Goal: Task Accomplishment & Management: Manage account settings

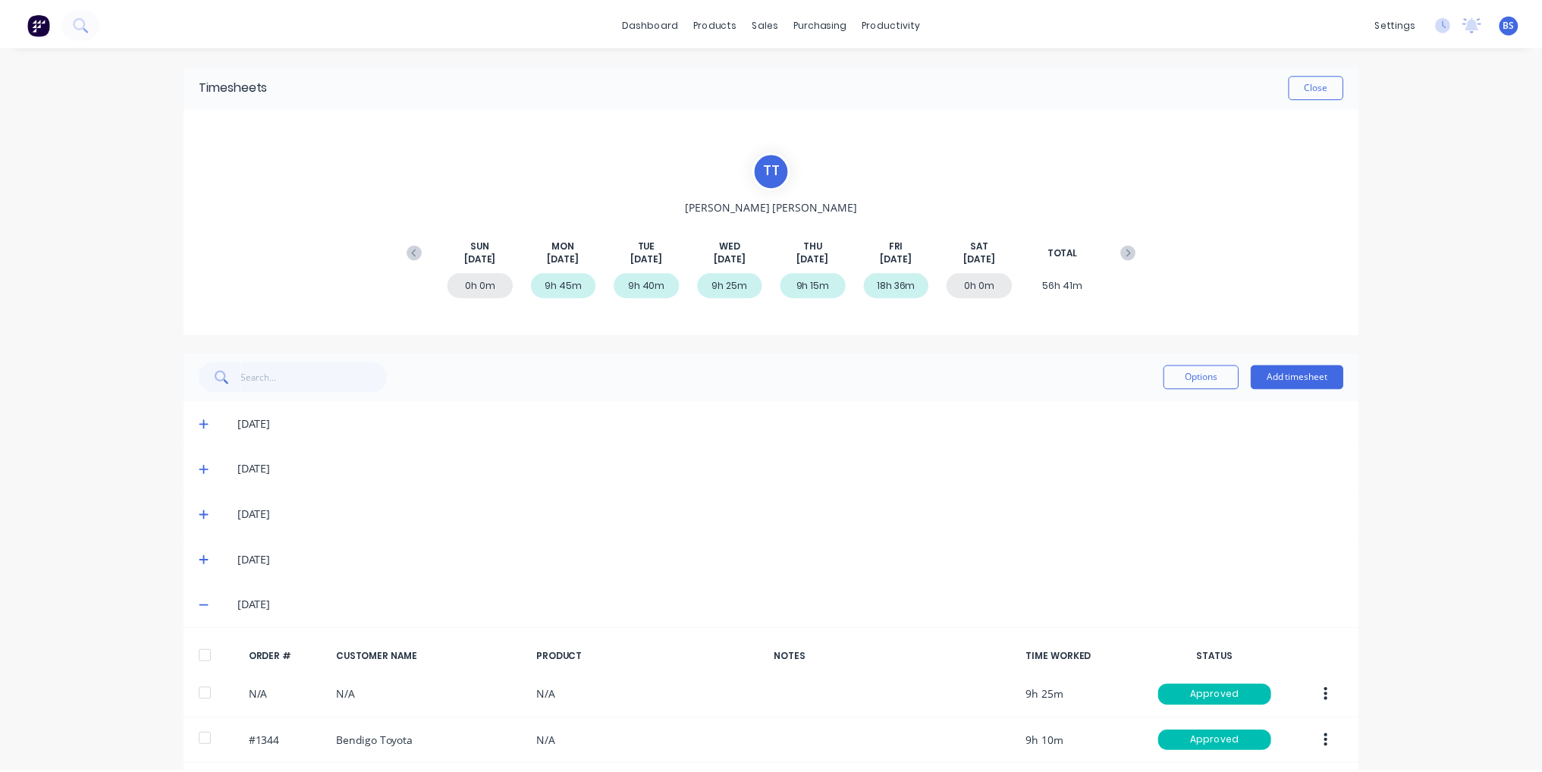
scroll to position [58, 0]
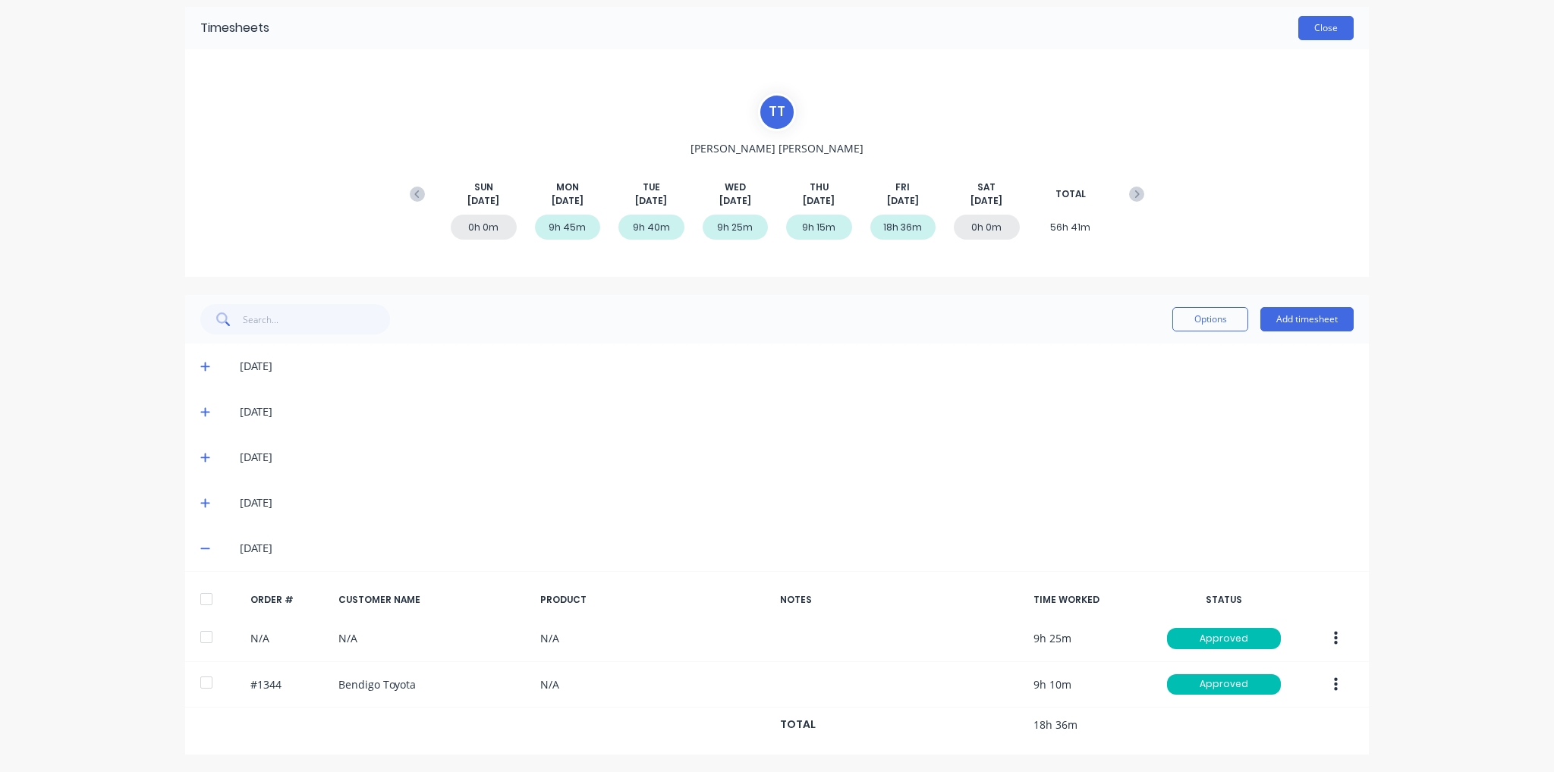
click at [1332, 27] on button "Close" at bounding box center [1325, 28] width 55 height 24
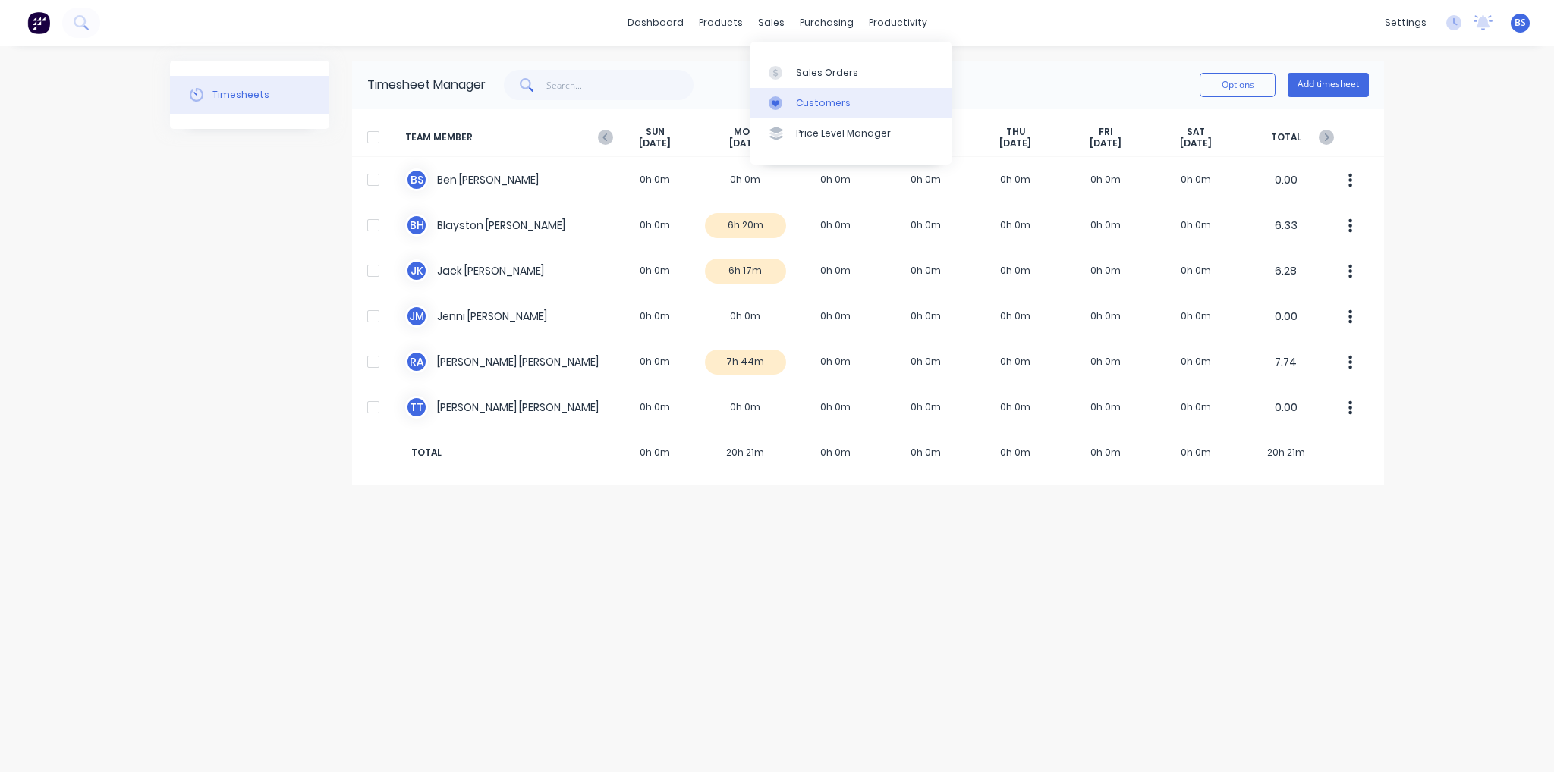
click at [801, 105] on div "Customers" at bounding box center [823, 103] width 55 height 14
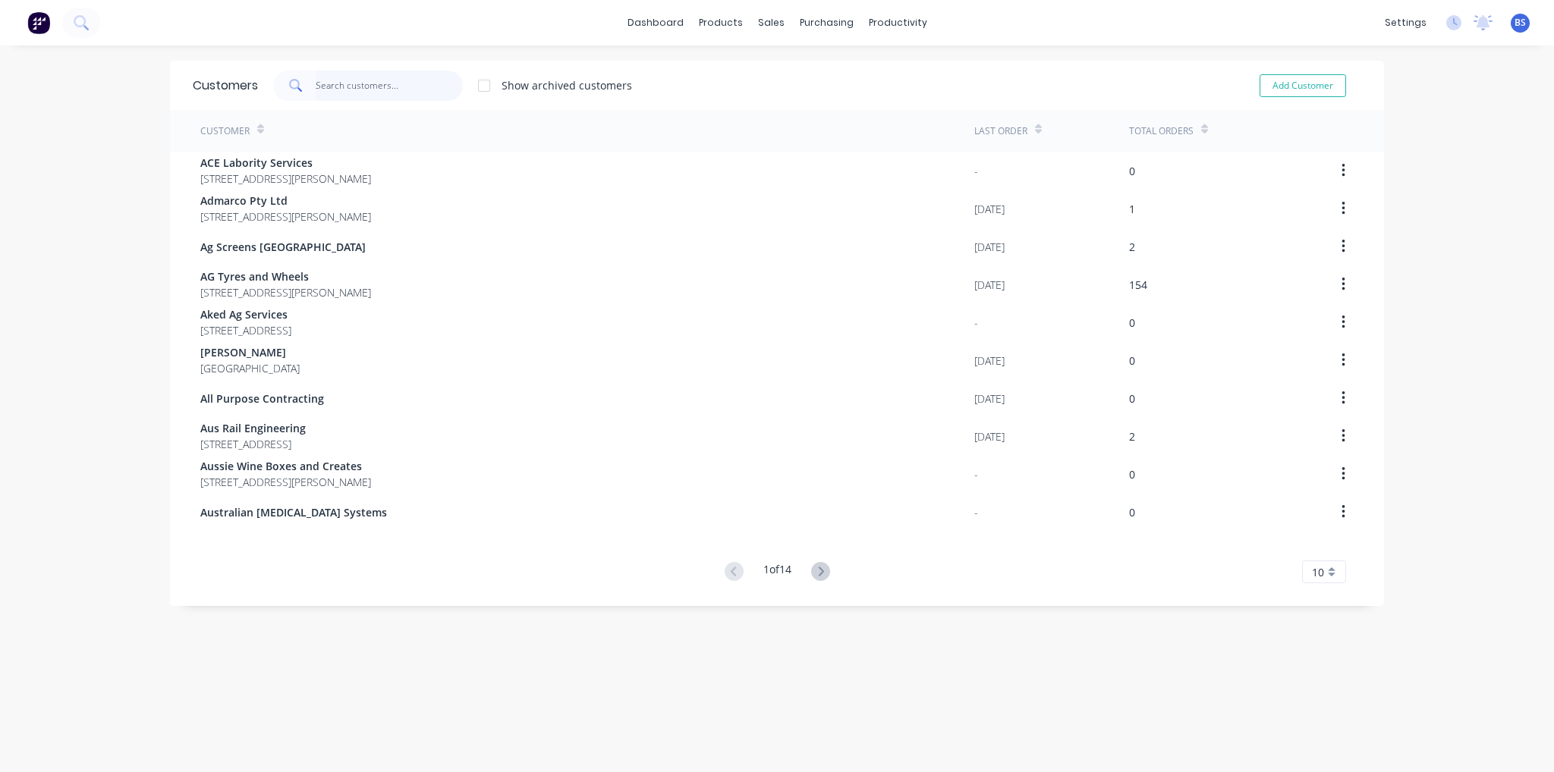
click at [375, 95] on input "text" at bounding box center [390, 86] width 148 height 30
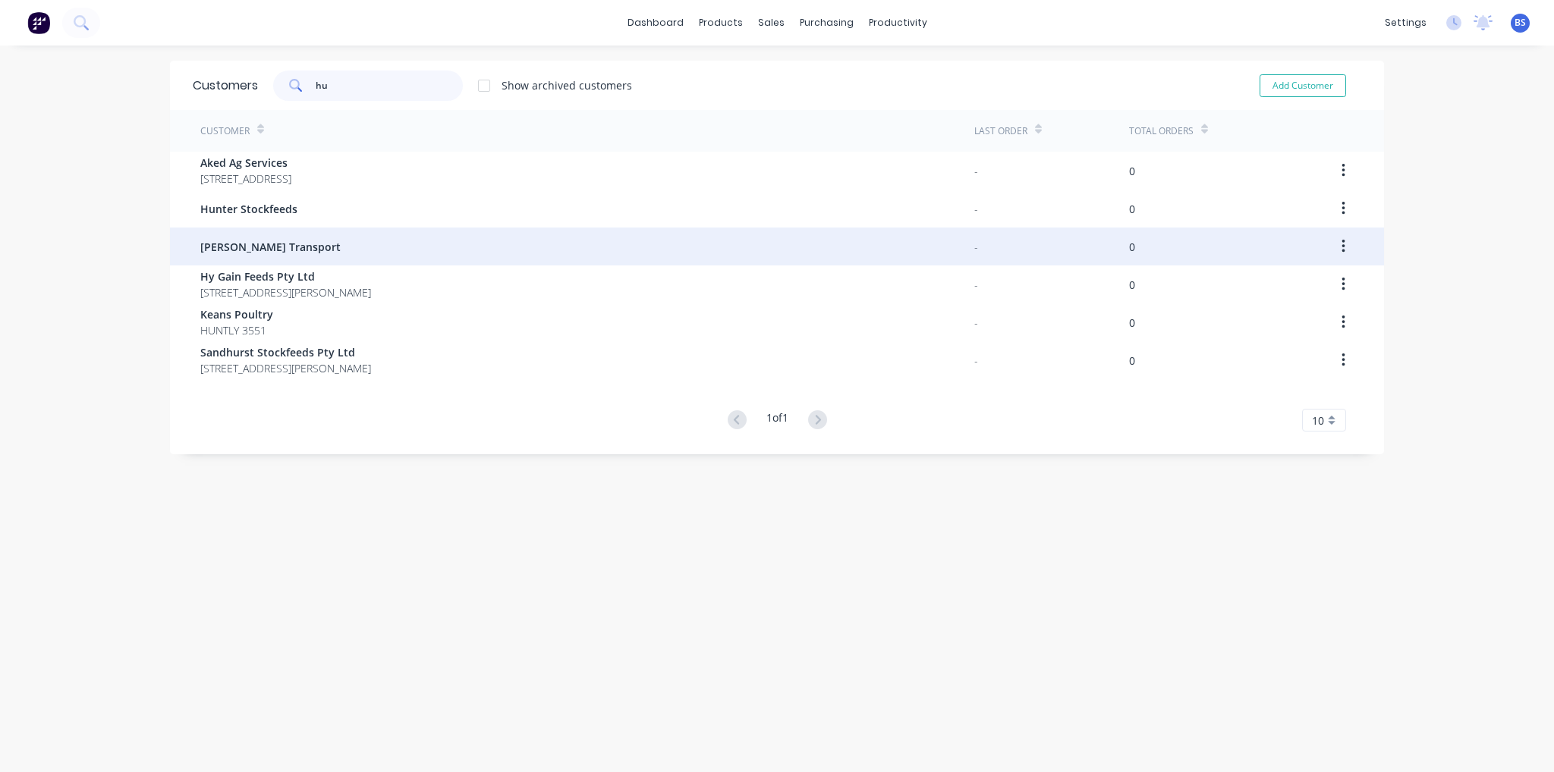
type input "hu"
click at [259, 244] on span "[PERSON_NAME] Transport" at bounding box center [270, 247] width 140 height 16
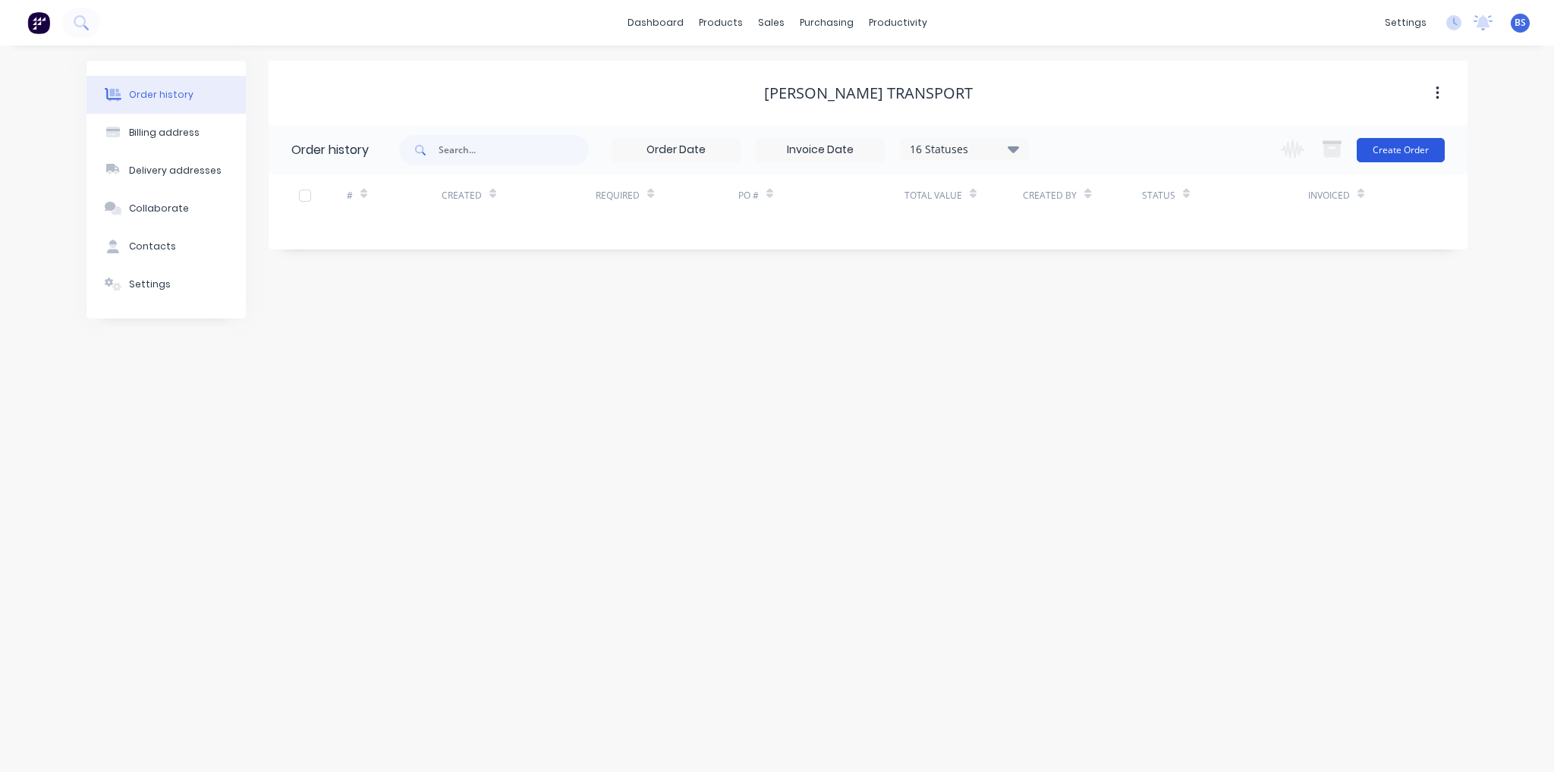
click at [1385, 152] on button "Create Order" at bounding box center [1401, 150] width 88 height 24
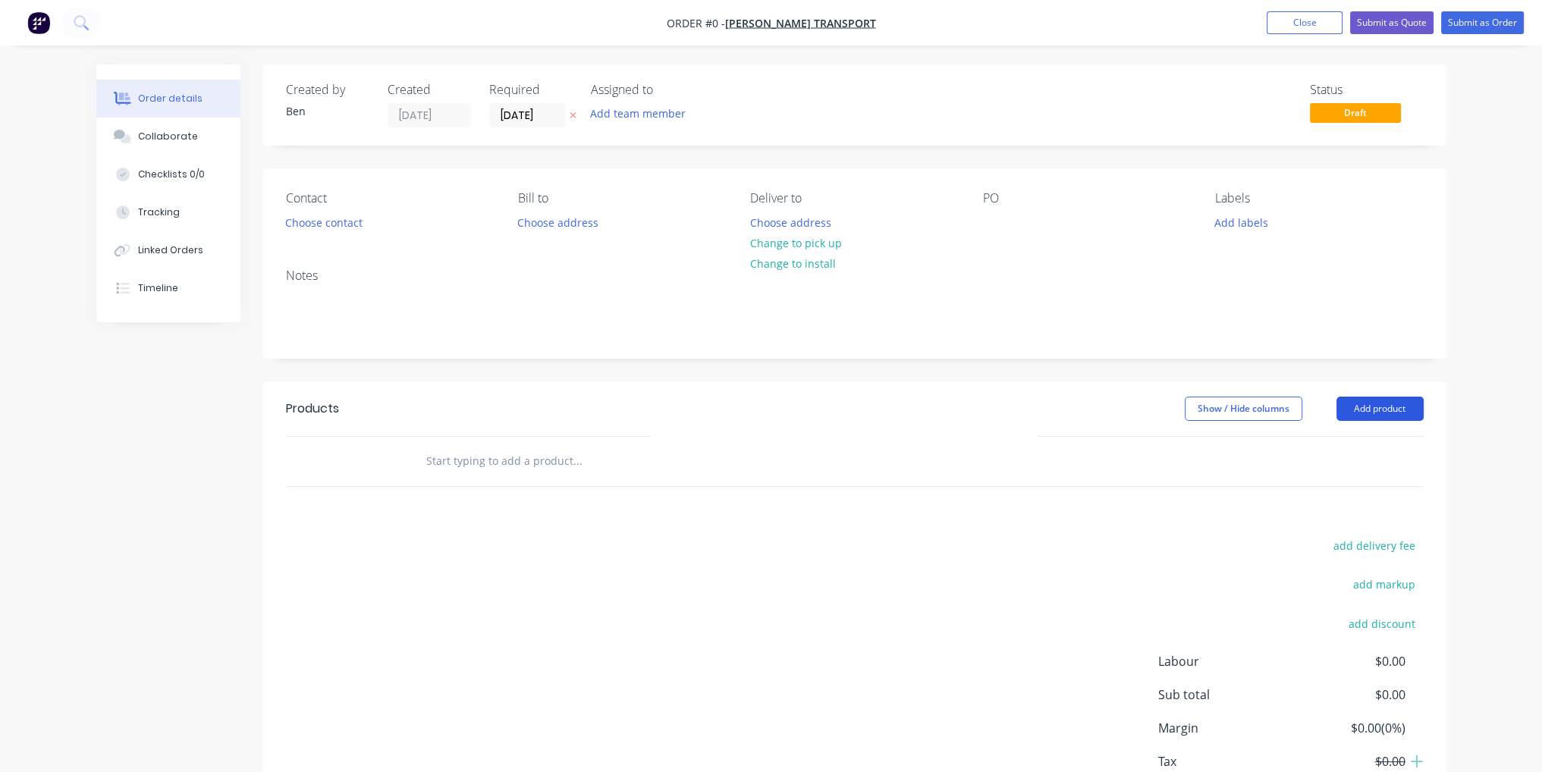
click at [1400, 410] on button "Add product" at bounding box center [1380, 409] width 87 height 24
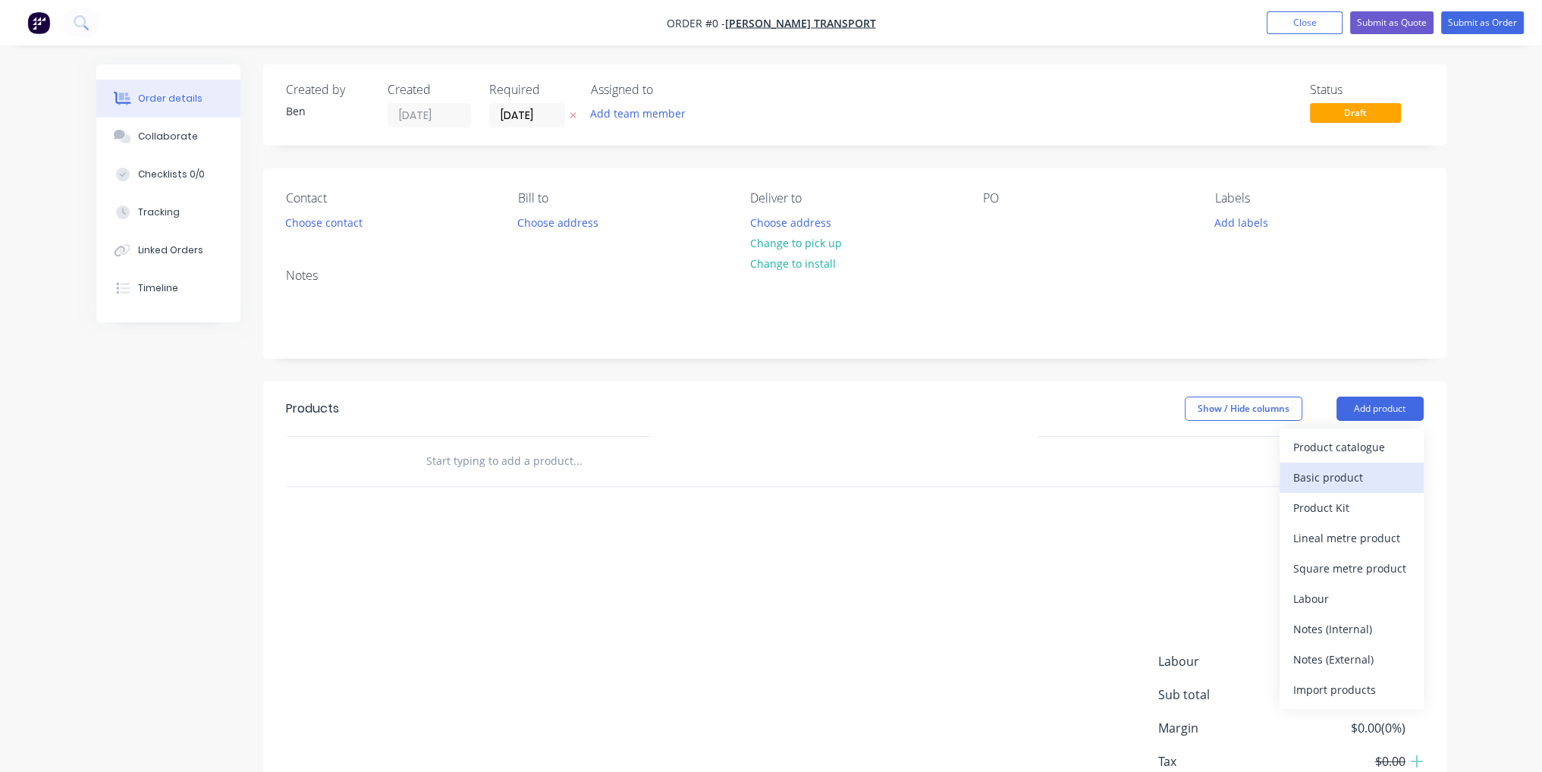
click at [1390, 473] on div "Basic product" at bounding box center [1352, 478] width 117 height 22
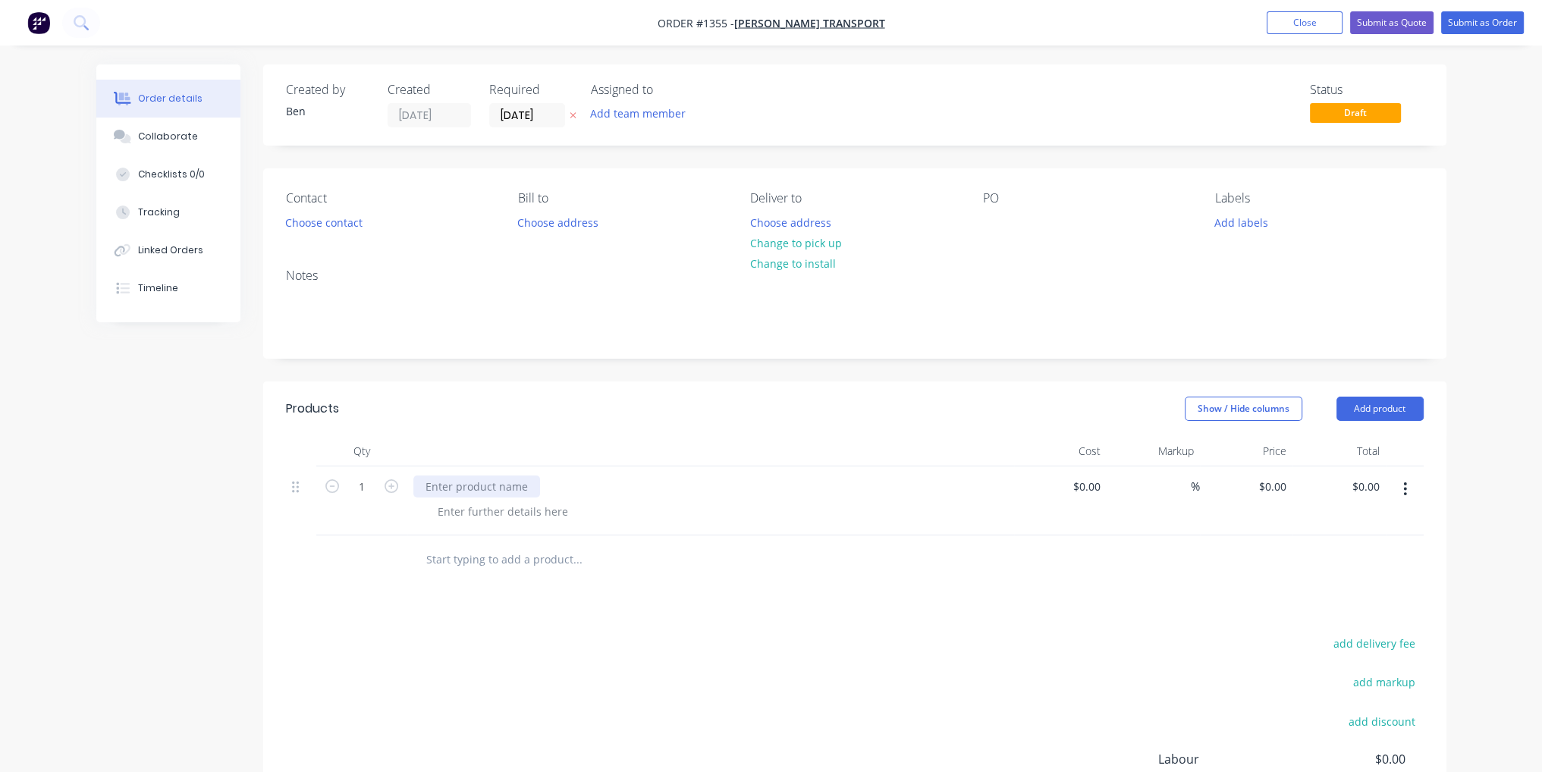
click at [486, 493] on div at bounding box center [476, 487] width 127 height 22
click at [841, 596] on div "Products Show / Hide columns Add product Qty Cost Markup Price Total 1 Threaded…" at bounding box center [855, 666] width 1184 height 568
click at [1069, 496] on div "$0.00 $0.00" at bounding box center [1060, 501] width 93 height 69
click at [1097, 493] on input at bounding box center [1097, 487] width 17 height 22
type input "$60.00"
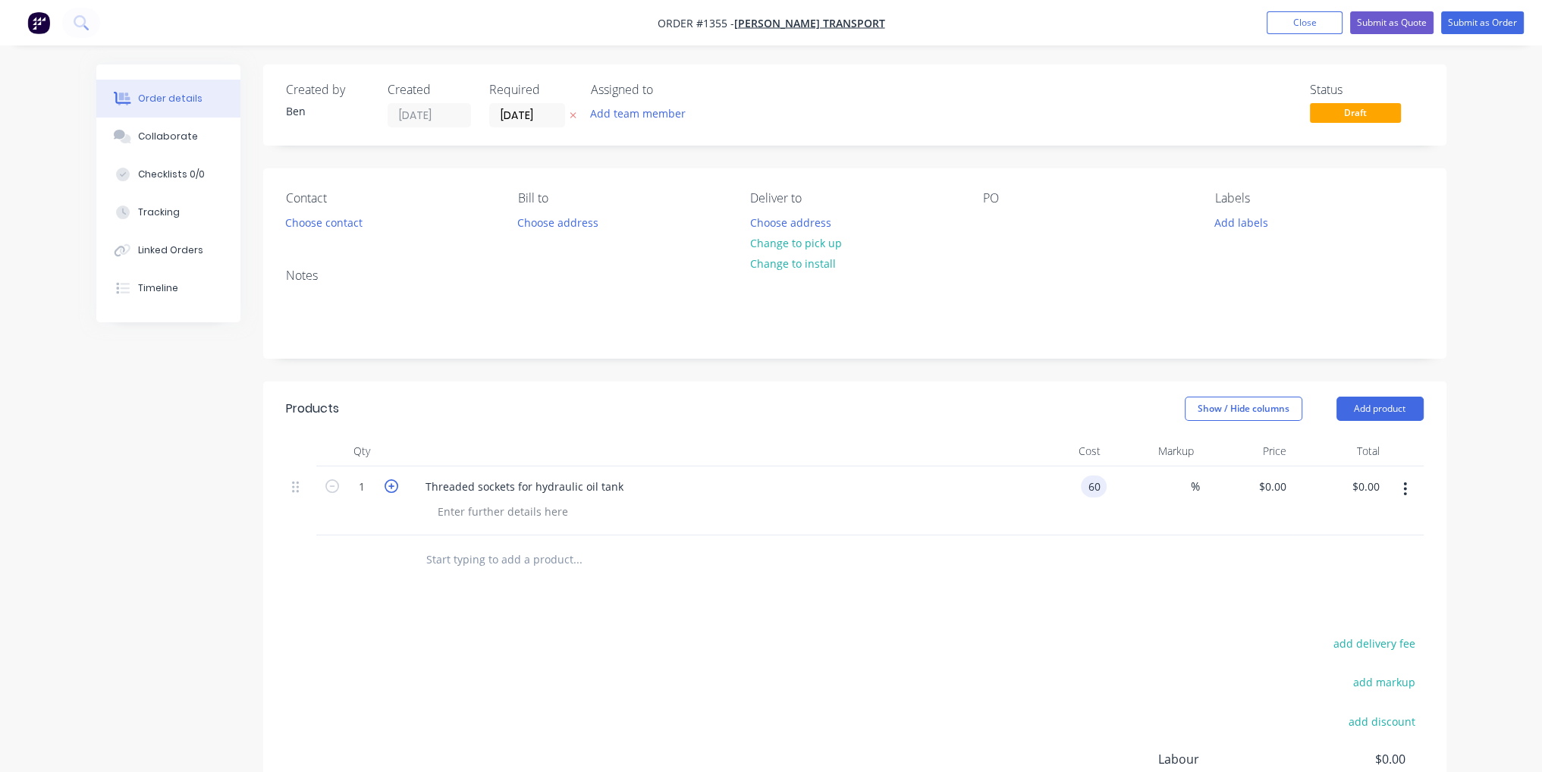
type input "$60.00"
click at [392, 485] on icon "button" at bounding box center [392, 486] width 14 height 14
type input "2"
type input "$120.00"
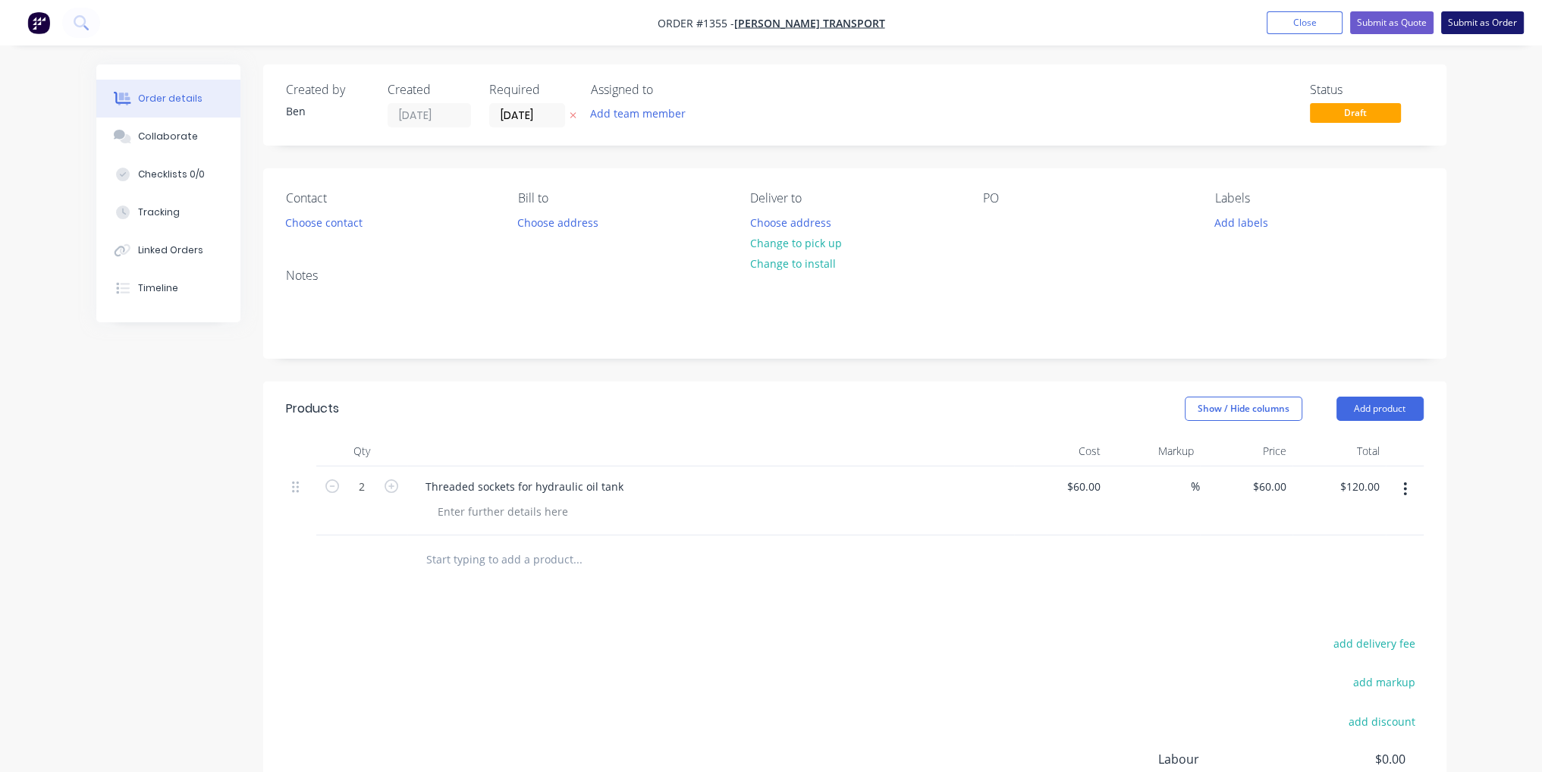
click at [1508, 18] on button "Submit as Order" at bounding box center [1483, 22] width 83 height 23
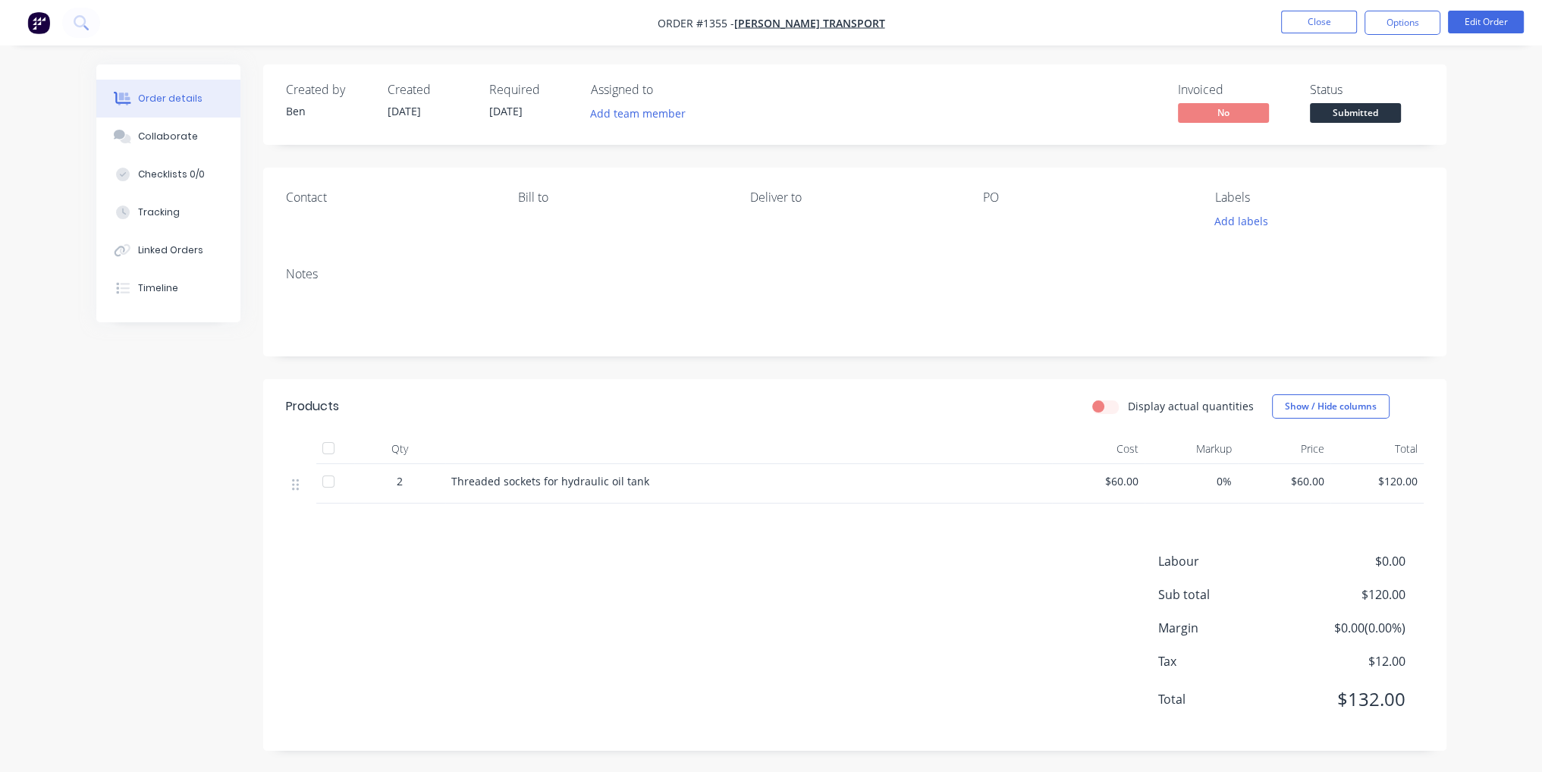
click at [1372, 110] on span "Submitted" at bounding box center [1355, 112] width 91 height 19
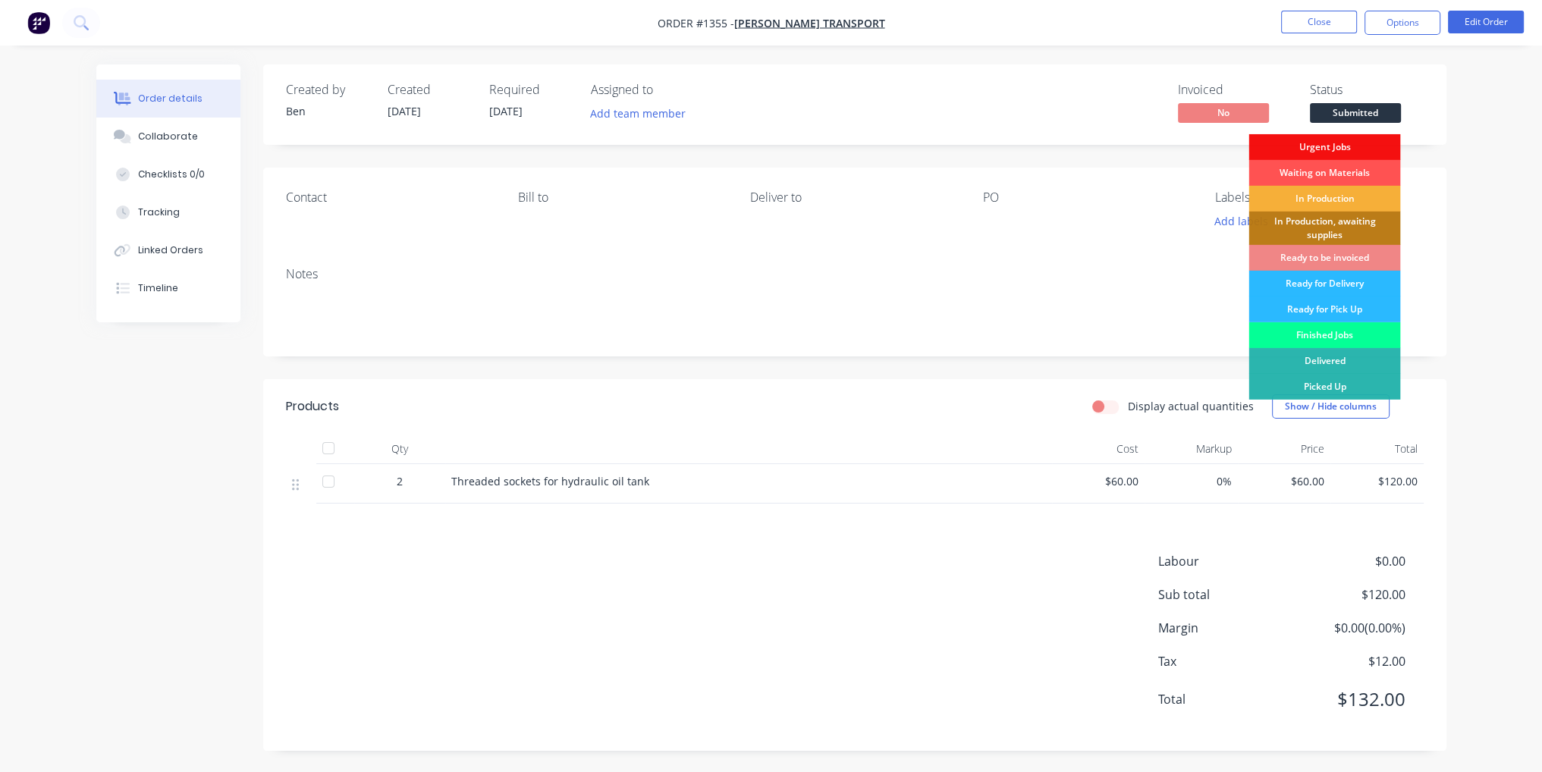
click at [1352, 329] on div "Finished Jobs" at bounding box center [1325, 335] width 152 height 26
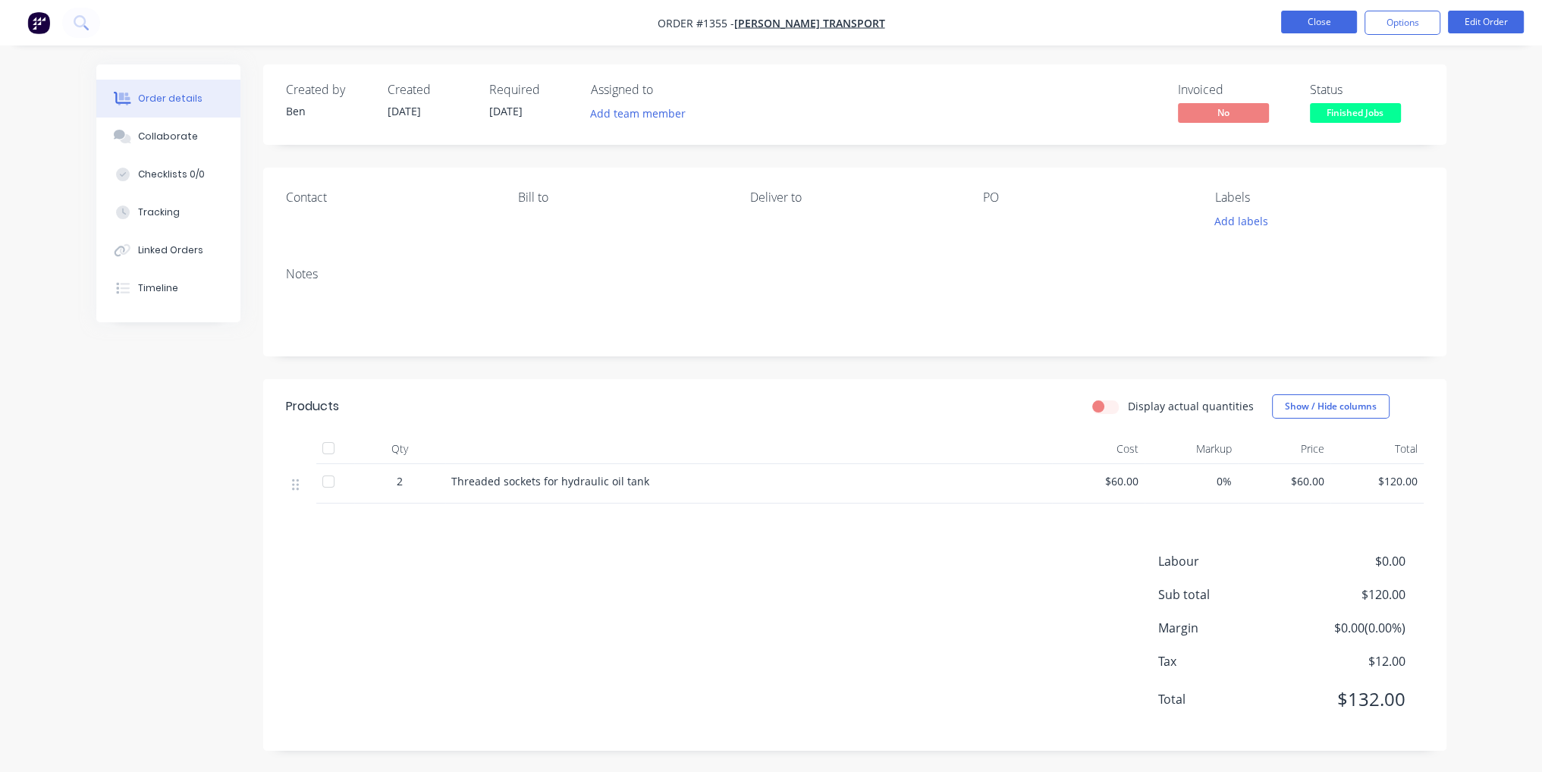
click at [1320, 23] on button "Close" at bounding box center [1319, 22] width 76 height 23
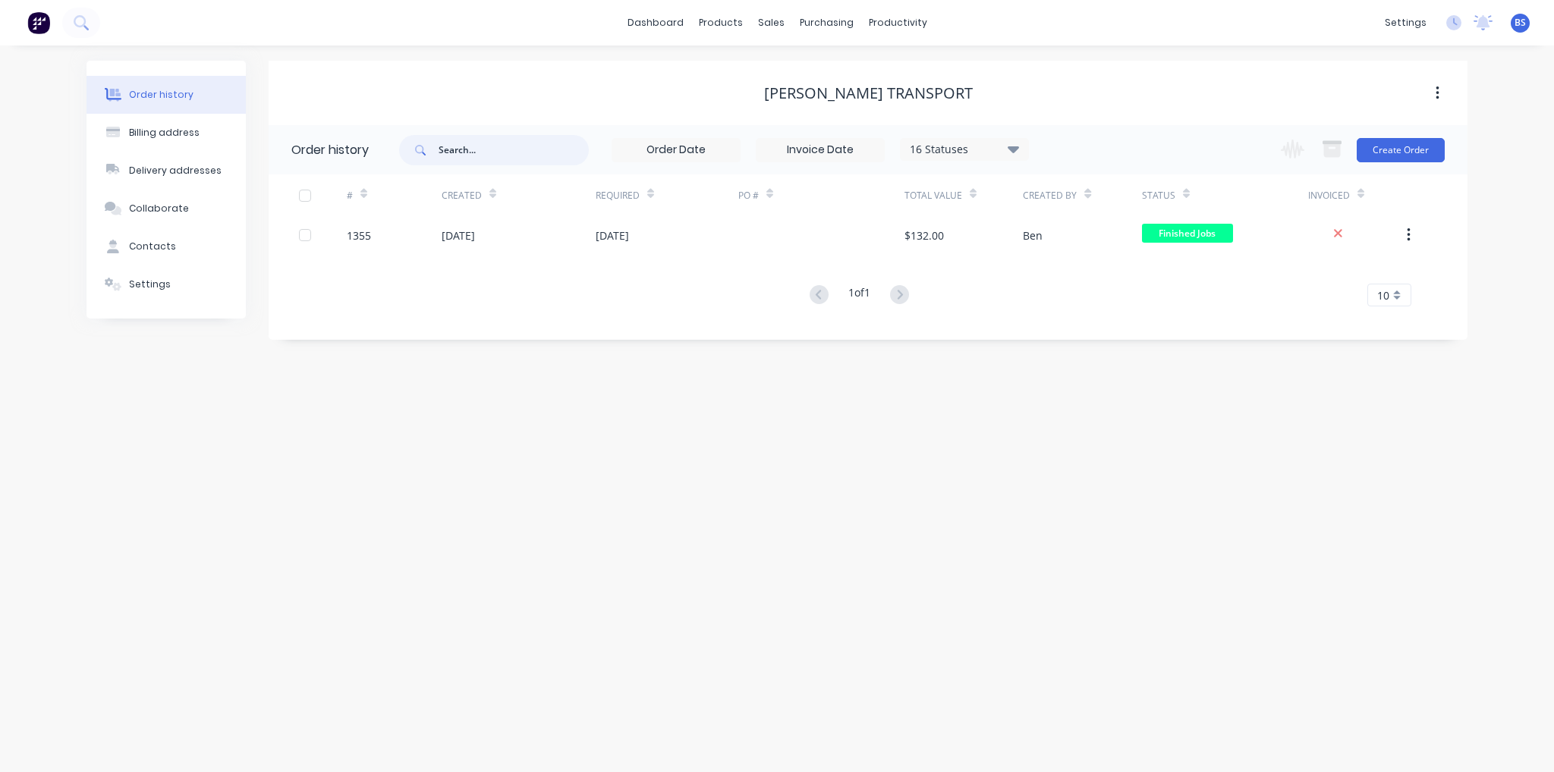
click at [498, 143] on input "text" at bounding box center [514, 150] width 150 height 30
click at [826, 106] on div "Customers" at bounding box center [823, 103] width 55 height 14
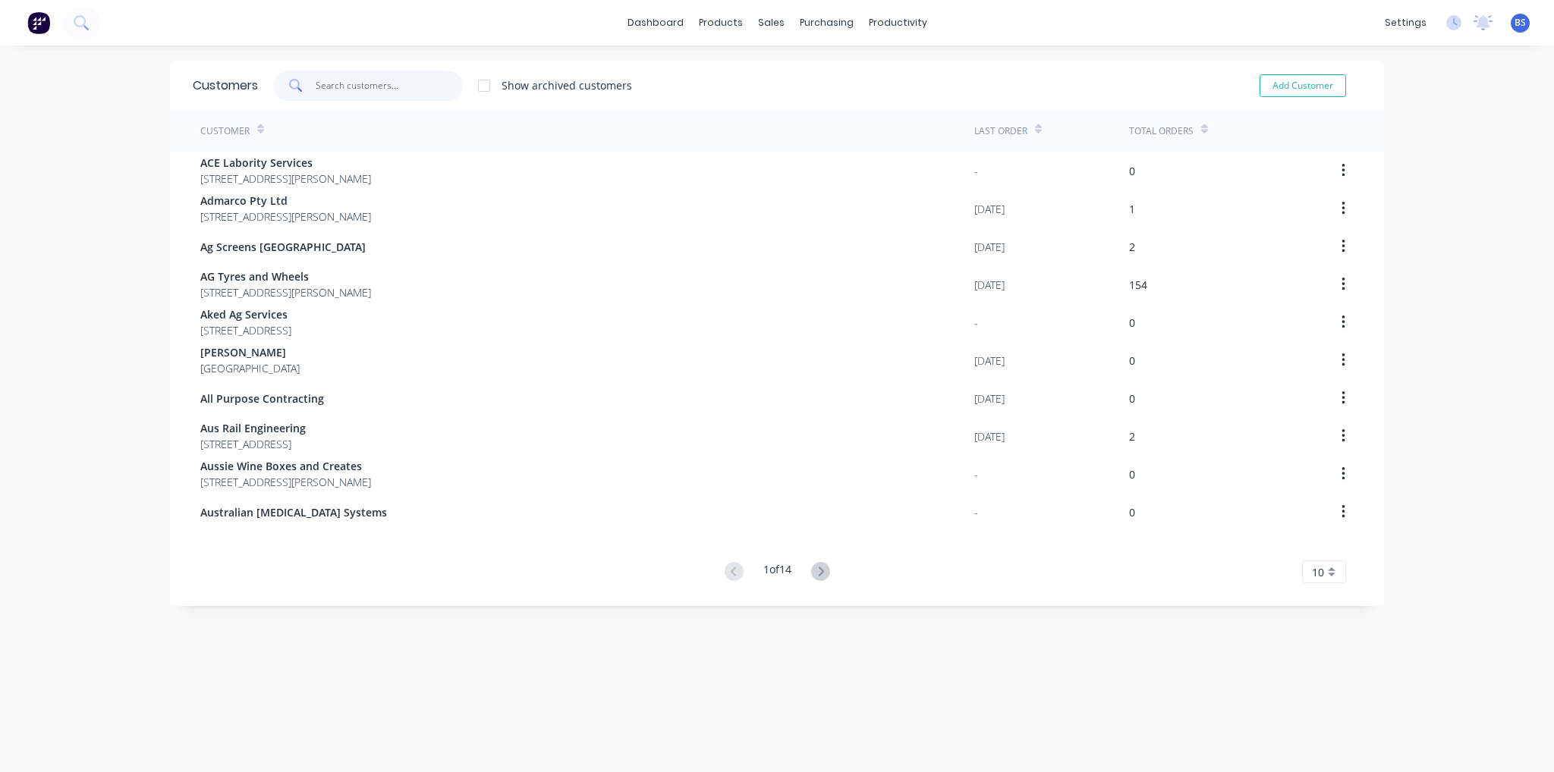
click at [385, 87] on input "text" at bounding box center [390, 86] width 148 height 30
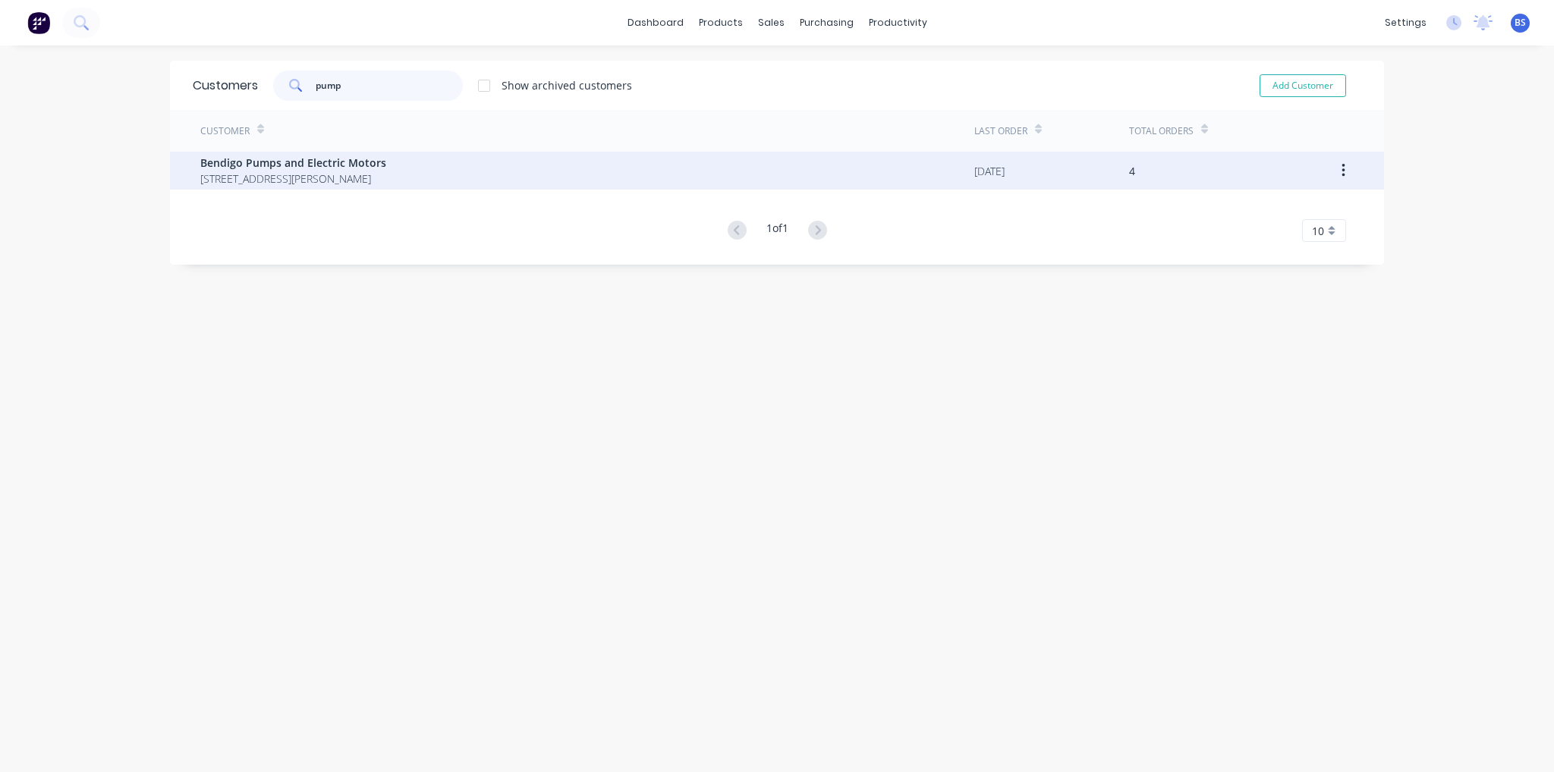
type input "pump"
click at [271, 179] on span "[STREET_ADDRESS][PERSON_NAME]" at bounding box center [293, 179] width 186 height 16
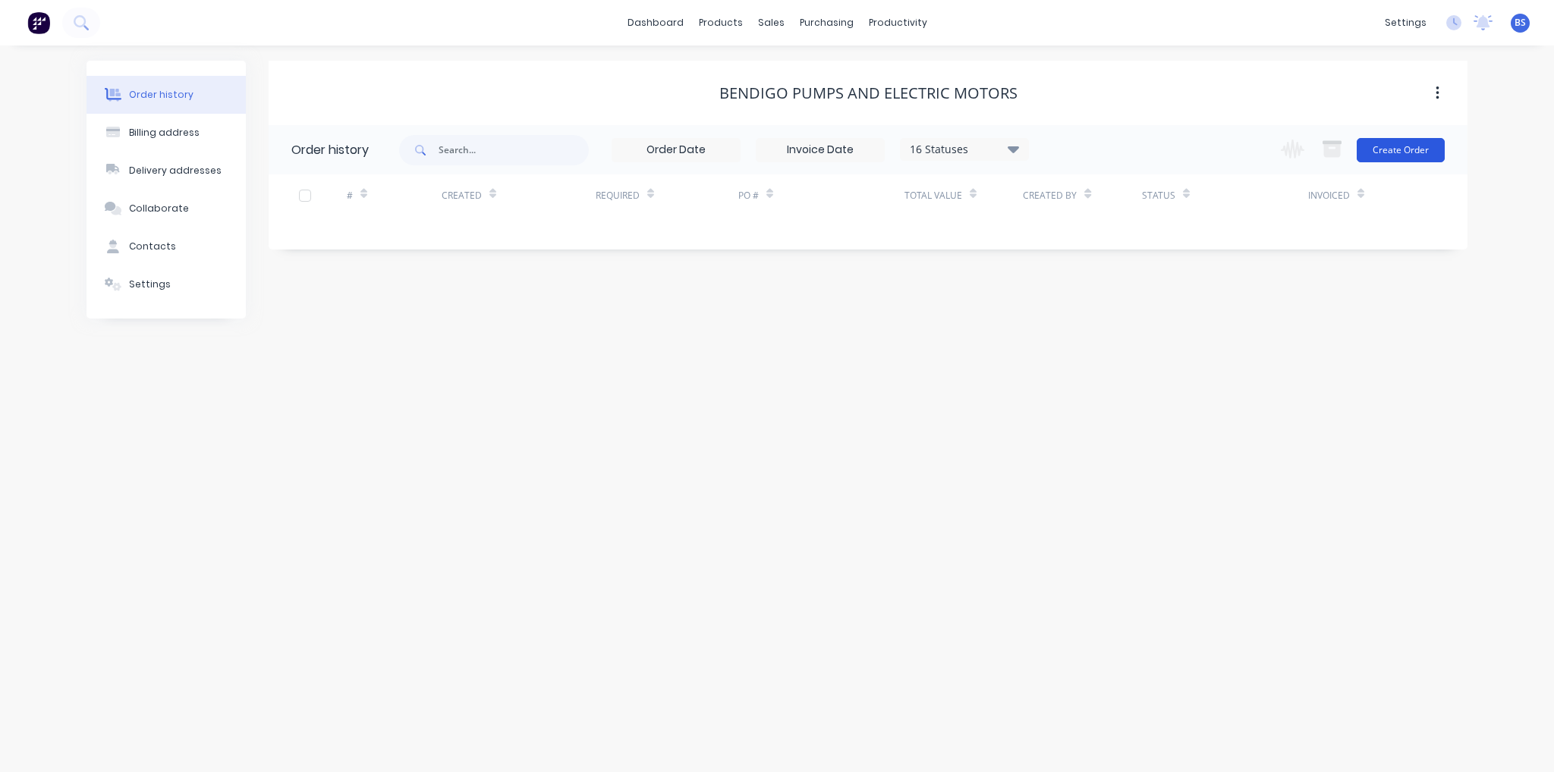
click at [1400, 156] on button "Create Order" at bounding box center [1401, 150] width 88 height 24
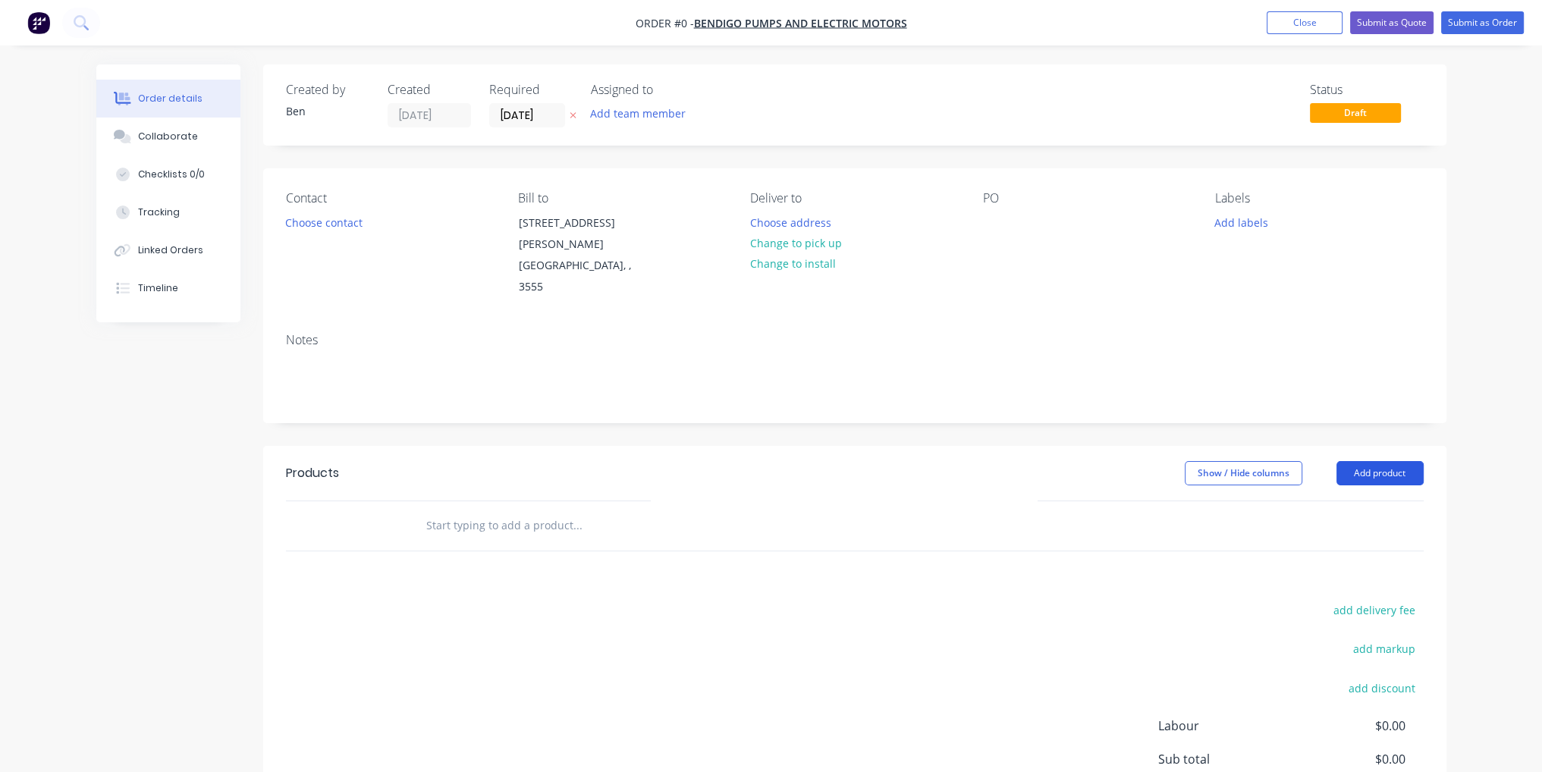
click at [1389, 461] on button "Add product" at bounding box center [1380, 473] width 87 height 24
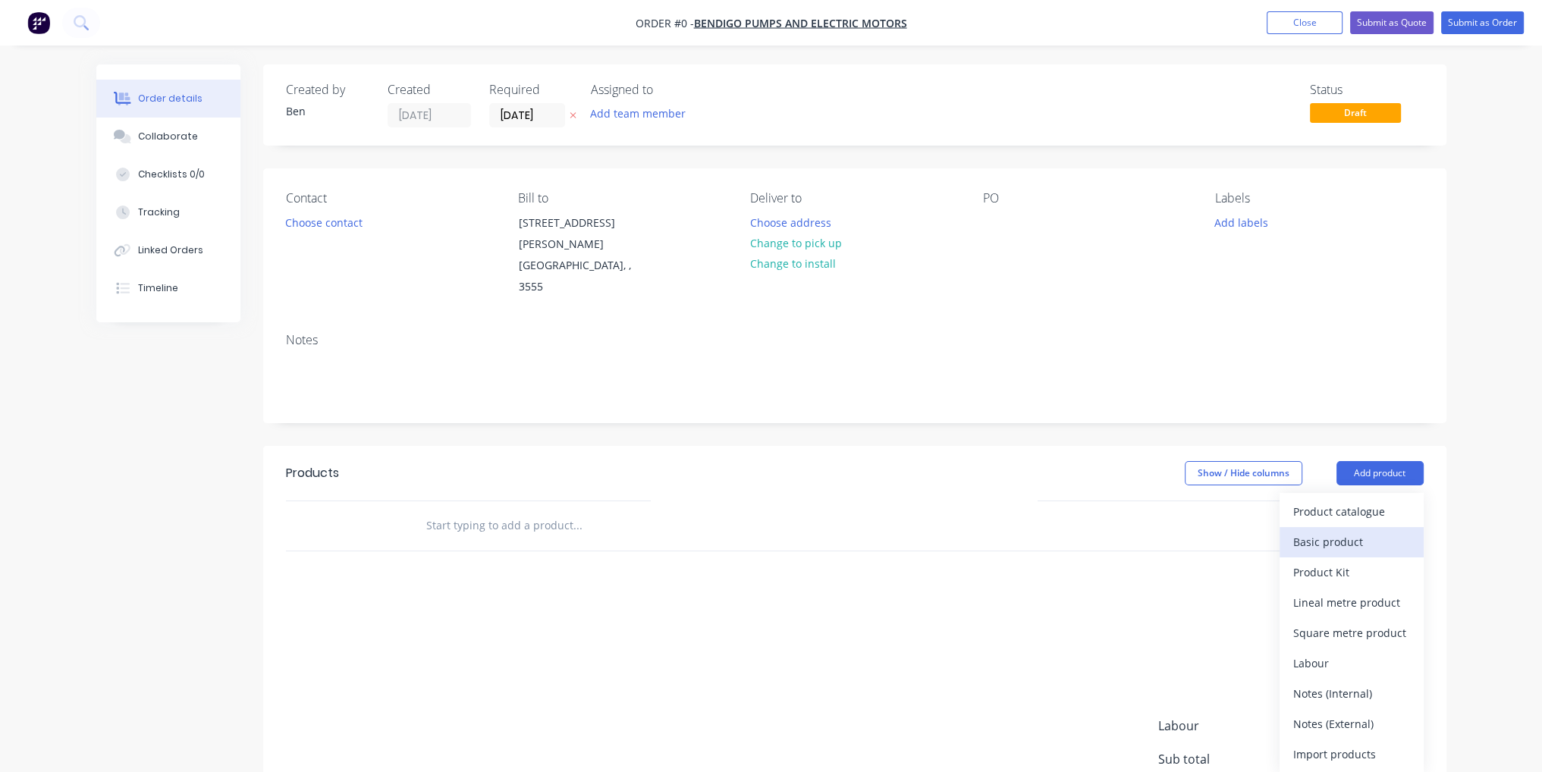
click at [1366, 531] on div "Basic product" at bounding box center [1352, 542] width 117 height 22
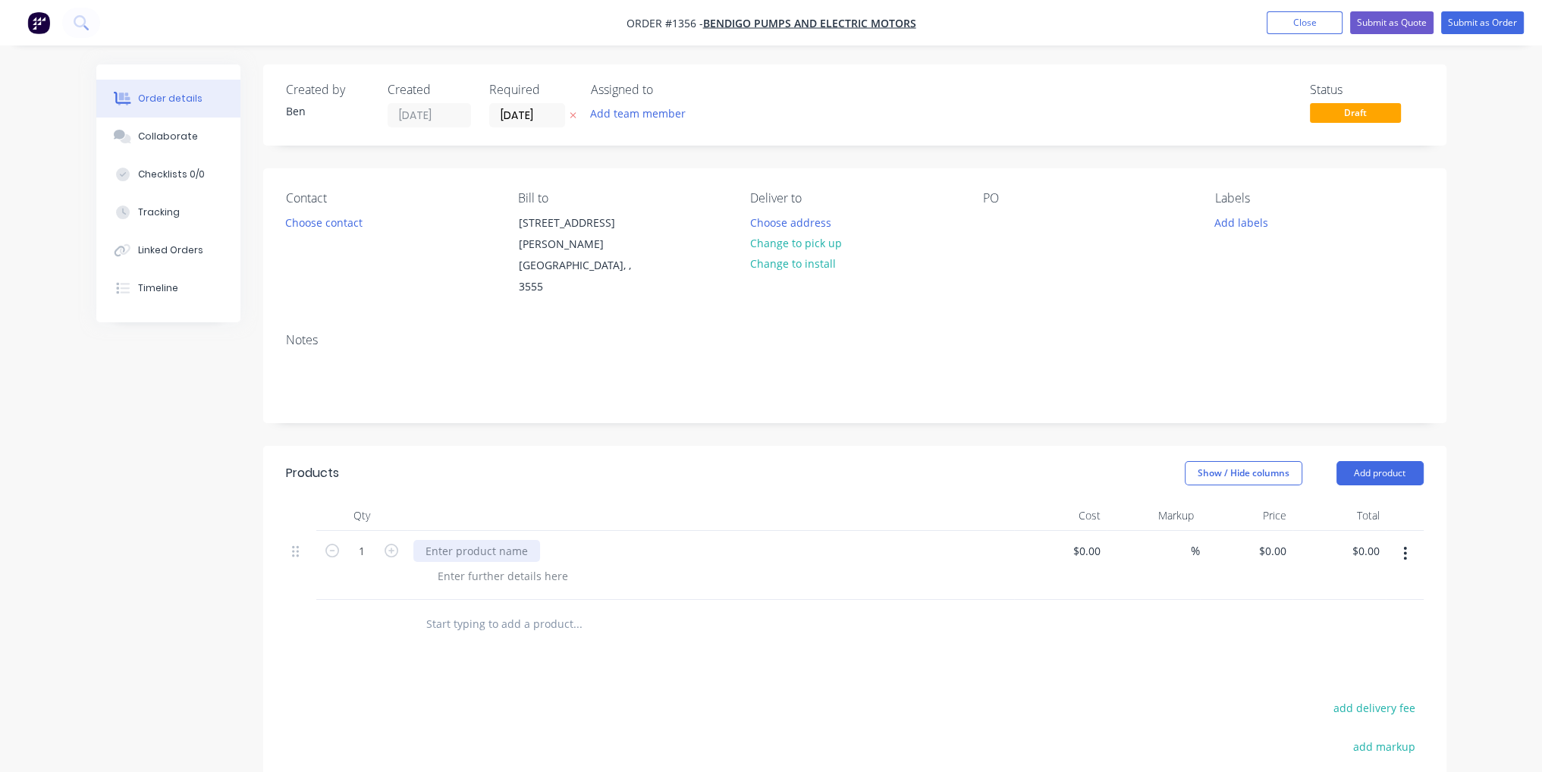
click at [494, 540] on div at bounding box center [476, 551] width 127 height 22
click at [1084, 540] on div at bounding box center [1095, 551] width 24 height 22
type input "$360.00"
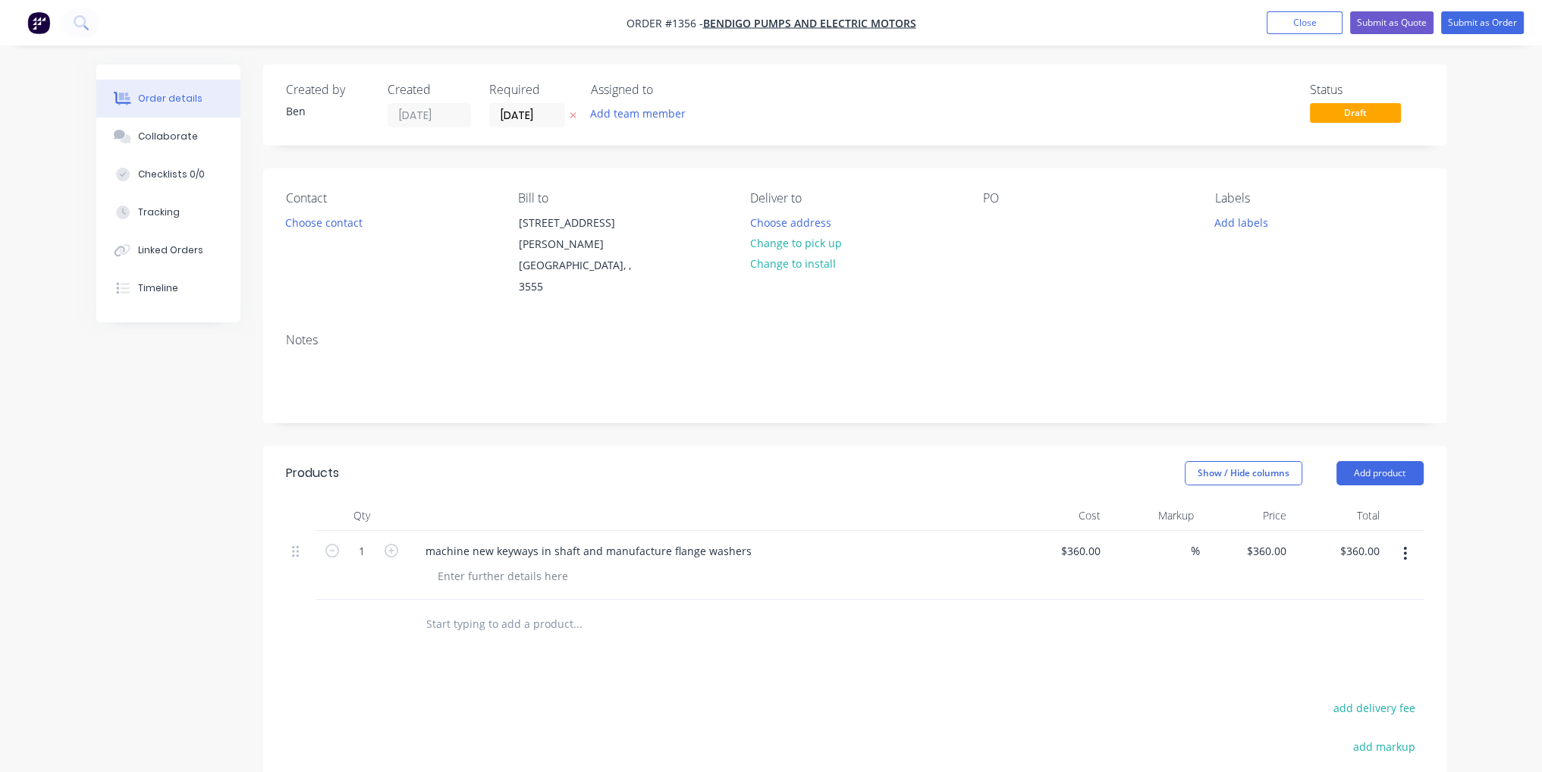
click at [1118, 557] on div "%" at bounding box center [1153, 565] width 93 height 69
click at [1508, 23] on button "Submit as Order" at bounding box center [1483, 22] width 83 height 23
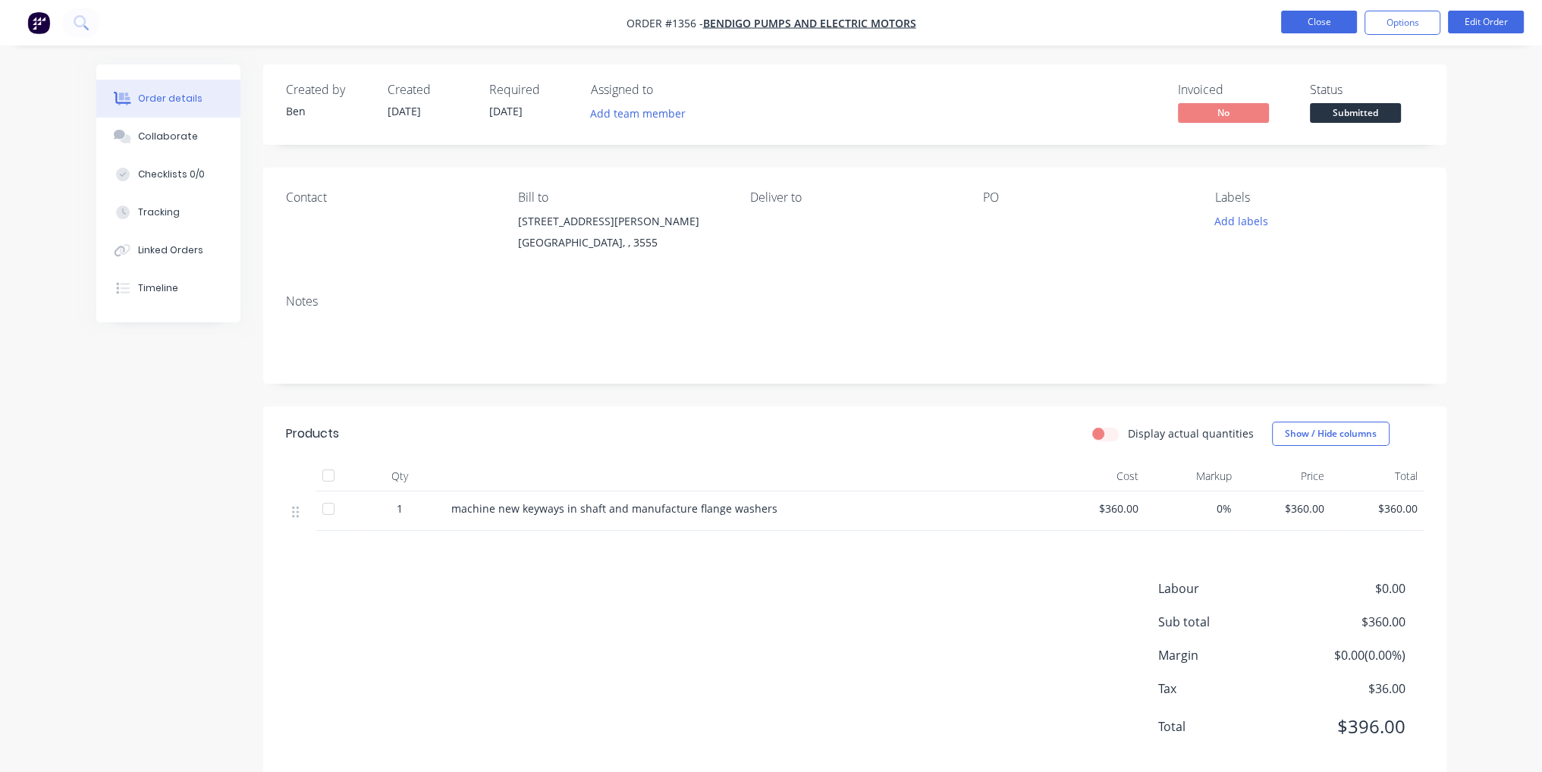
click at [1327, 30] on button "Close" at bounding box center [1319, 22] width 76 height 23
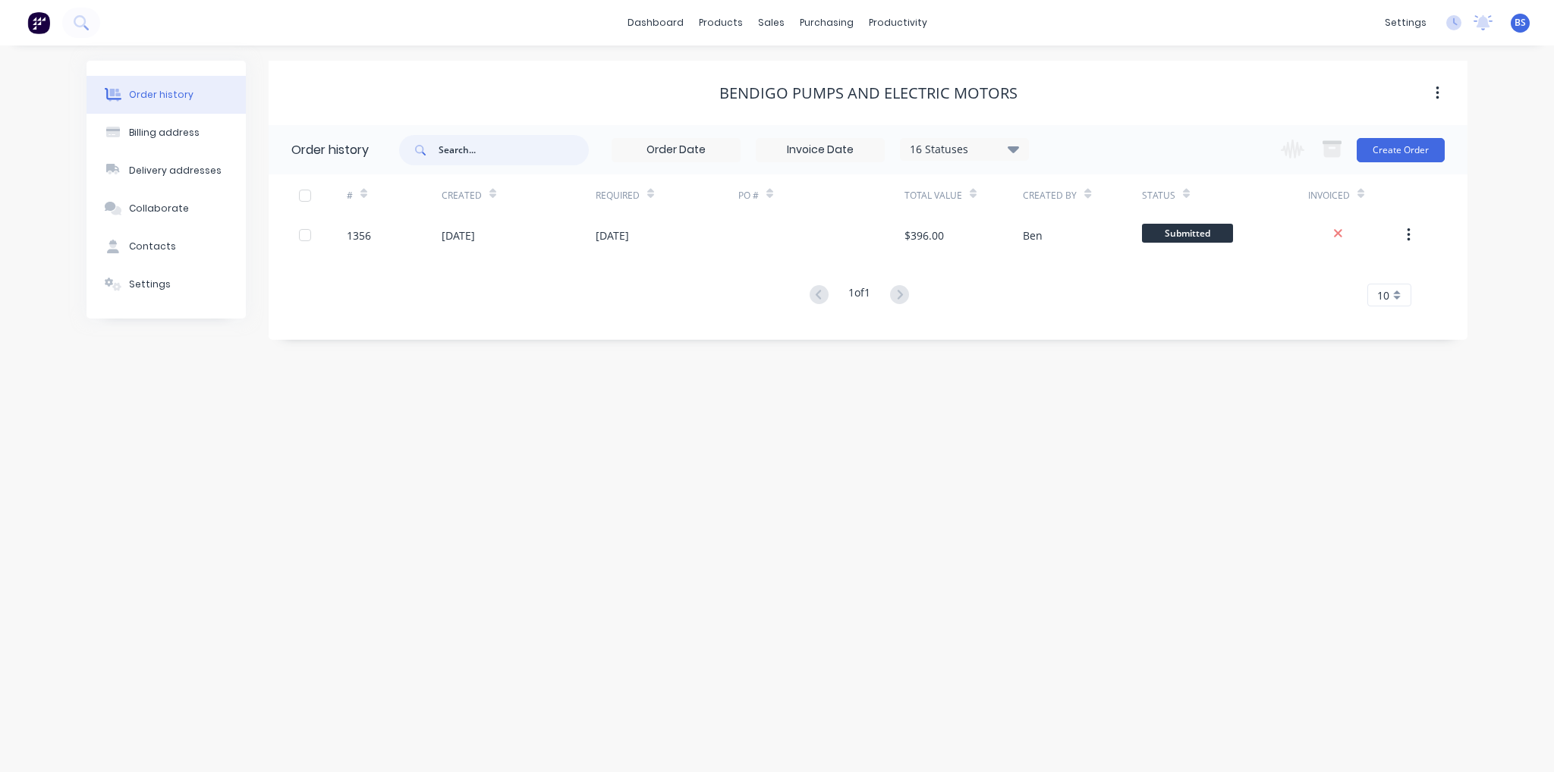
click at [464, 151] on input "text" at bounding box center [514, 150] width 150 height 30
click at [794, 101] on link "Customers" at bounding box center [850, 103] width 201 height 30
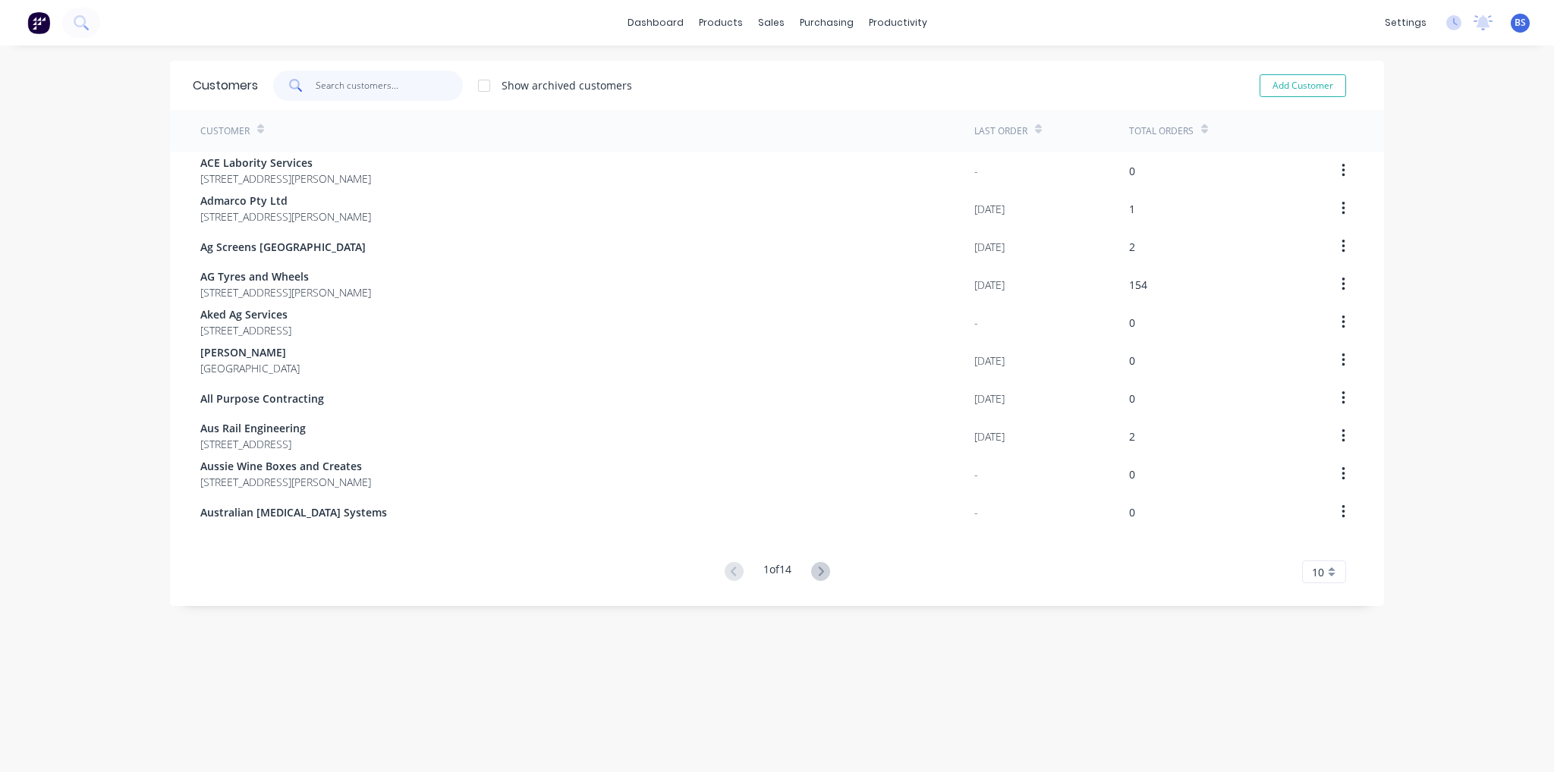
click at [391, 100] on input "text" at bounding box center [390, 86] width 148 height 30
type input "s"
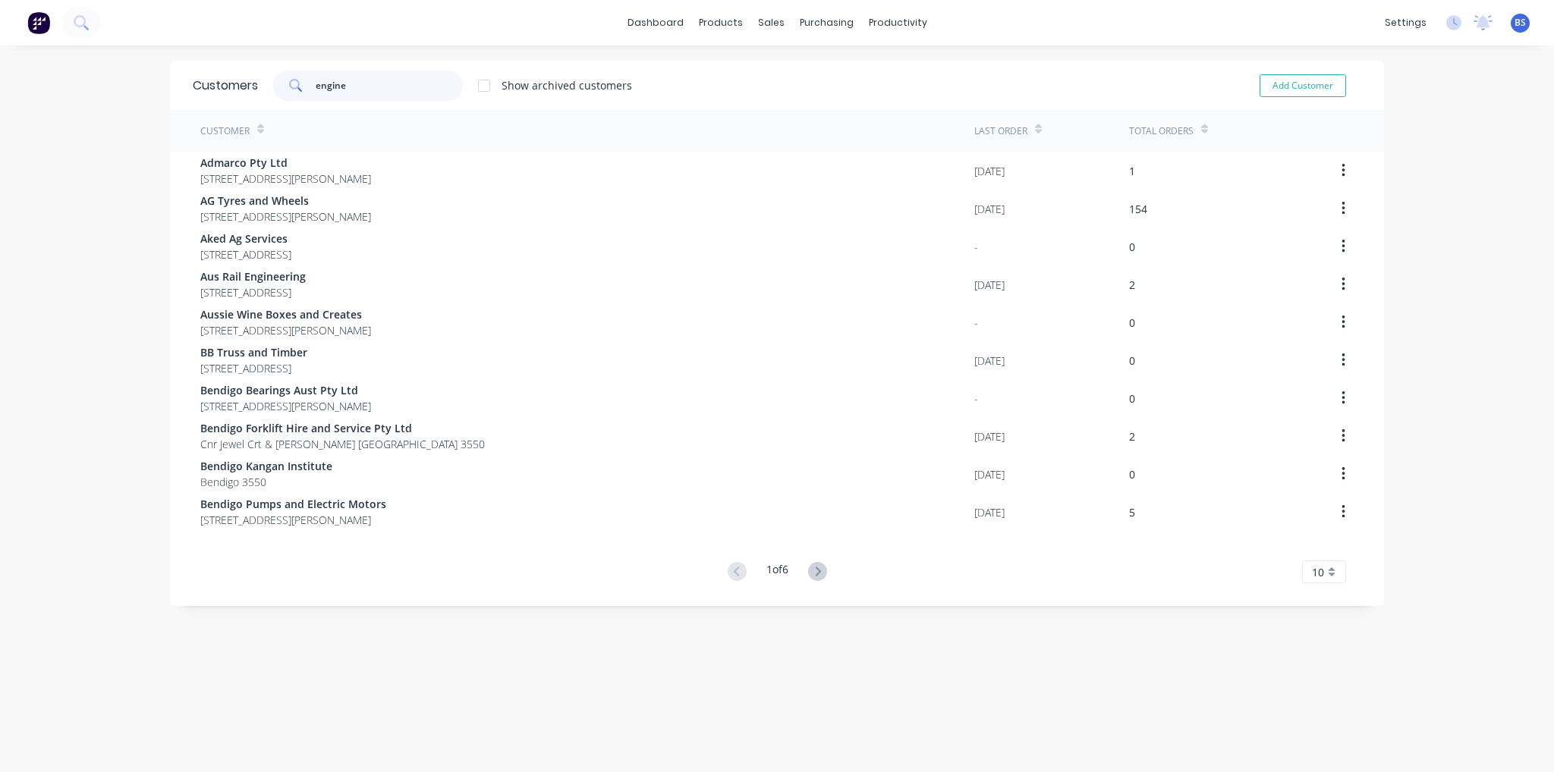
type input "enginee"
drag, startPoint x: 352, startPoint y: 90, endPoint x: 250, endPoint y: 90, distance: 101.7
click at [250, 90] on div "Customers enginee Show archived customers Add Customer" at bounding box center [777, 85] width 1214 height 49
type input "engine"
drag, startPoint x: 351, startPoint y: 89, endPoint x: 218, endPoint y: 86, distance: 132.8
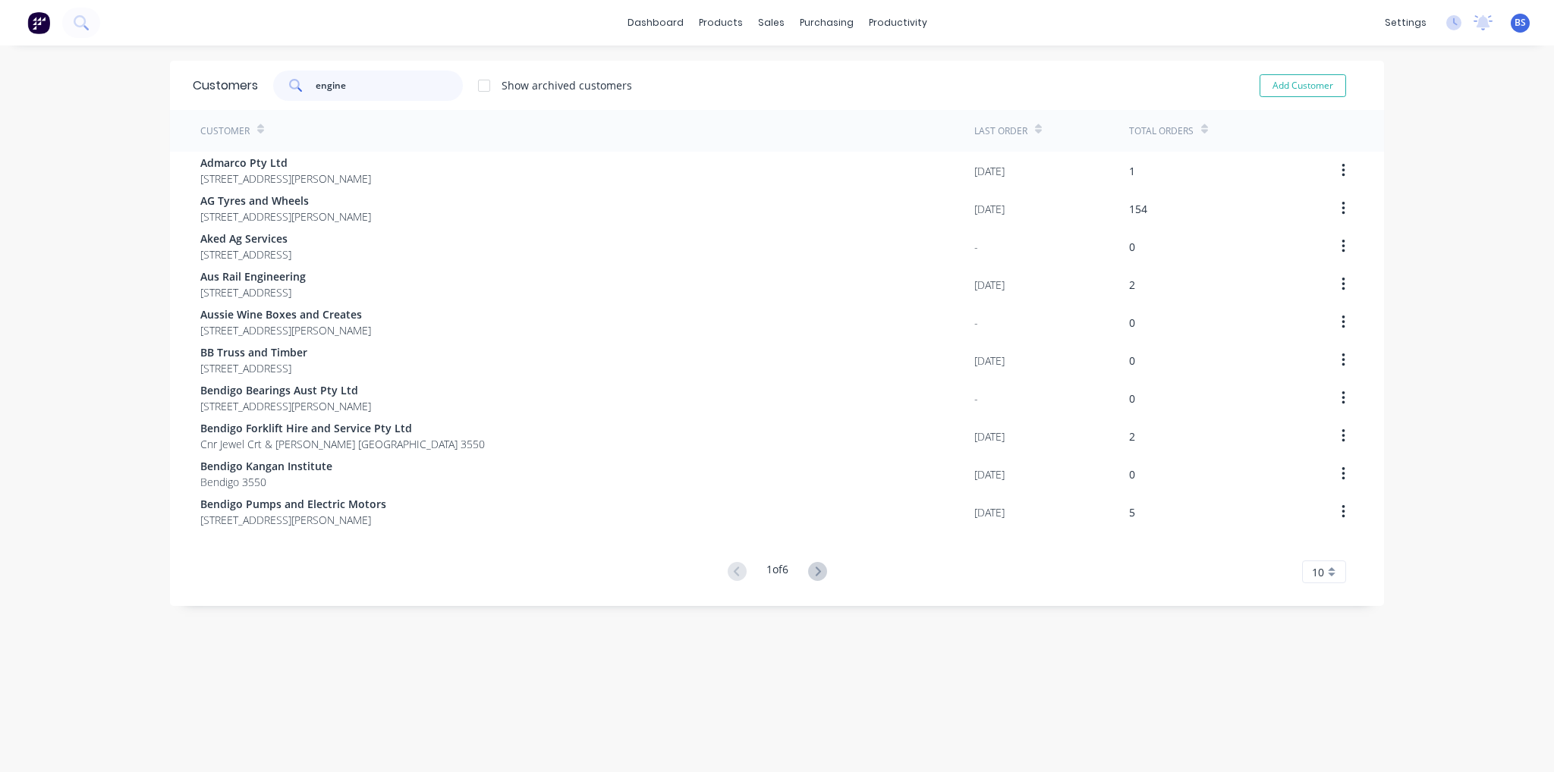
click at [218, 86] on div "Customers engine Show archived customers Add Customer" at bounding box center [777, 85] width 1214 height 49
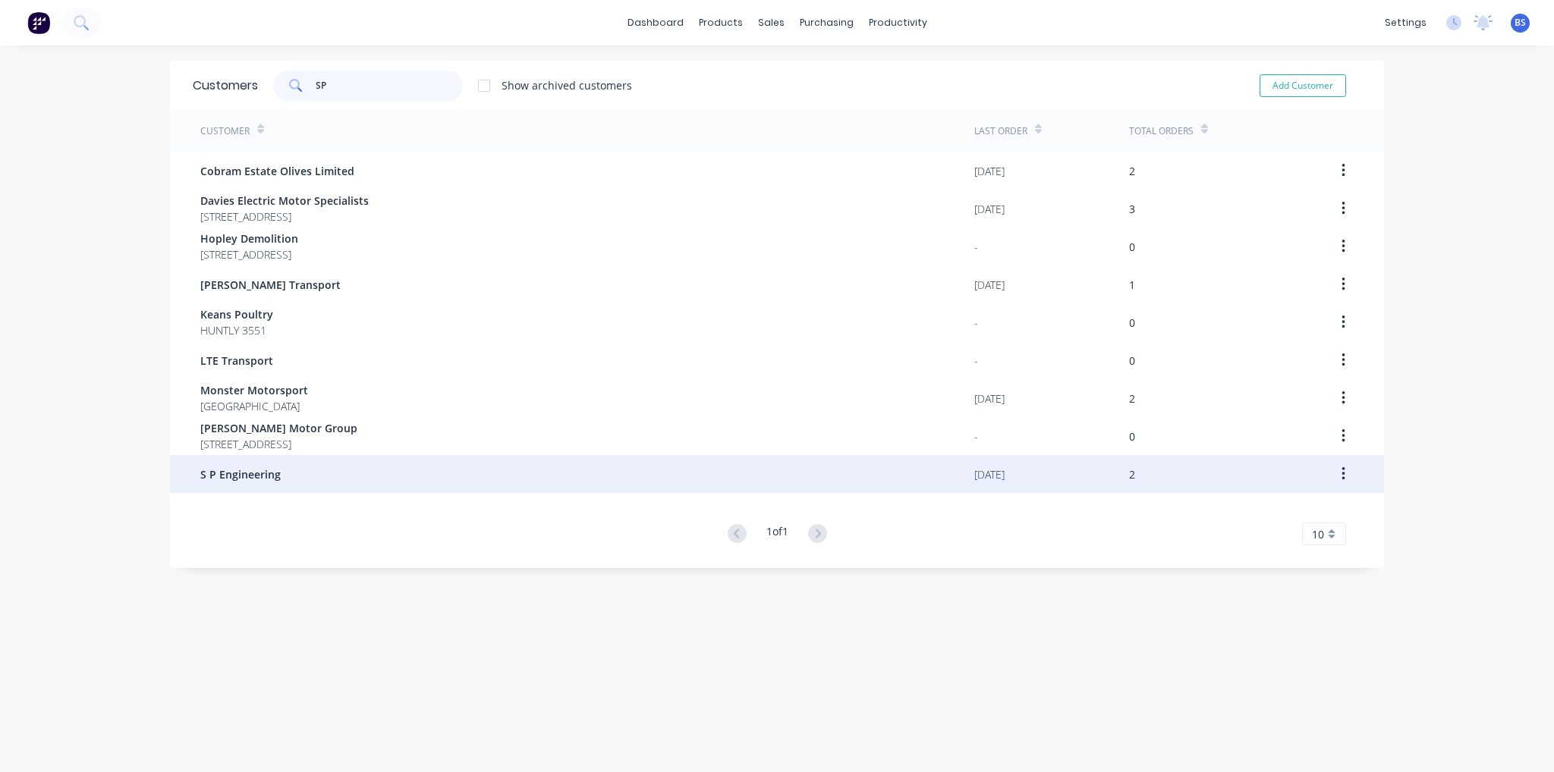
type input "SP"
click at [322, 470] on div "S P Engineering" at bounding box center [587, 474] width 774 height 38
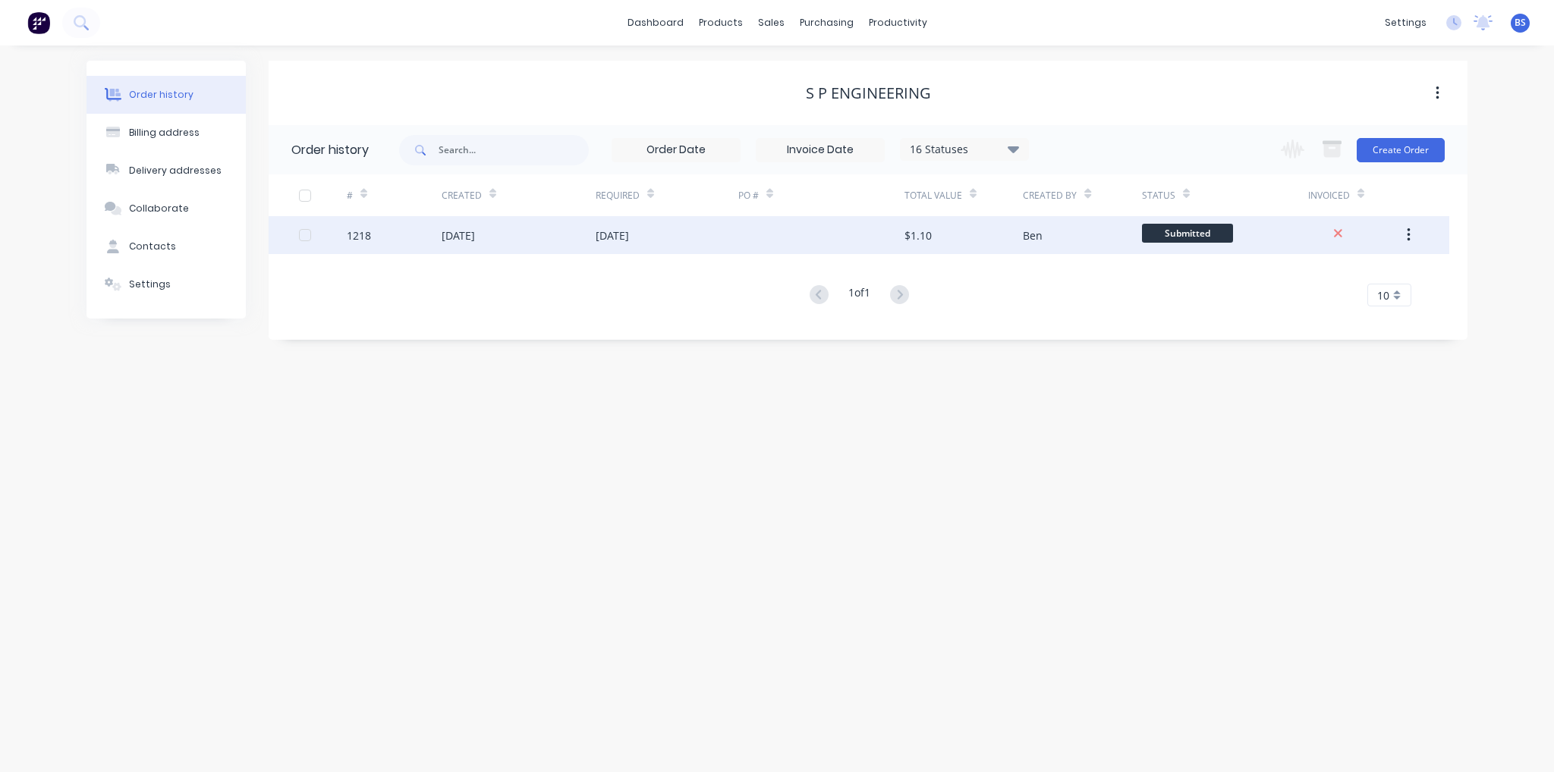
click at [917, 246] on div "$1.10" at bounding box center [963, 235] width 118 height 38
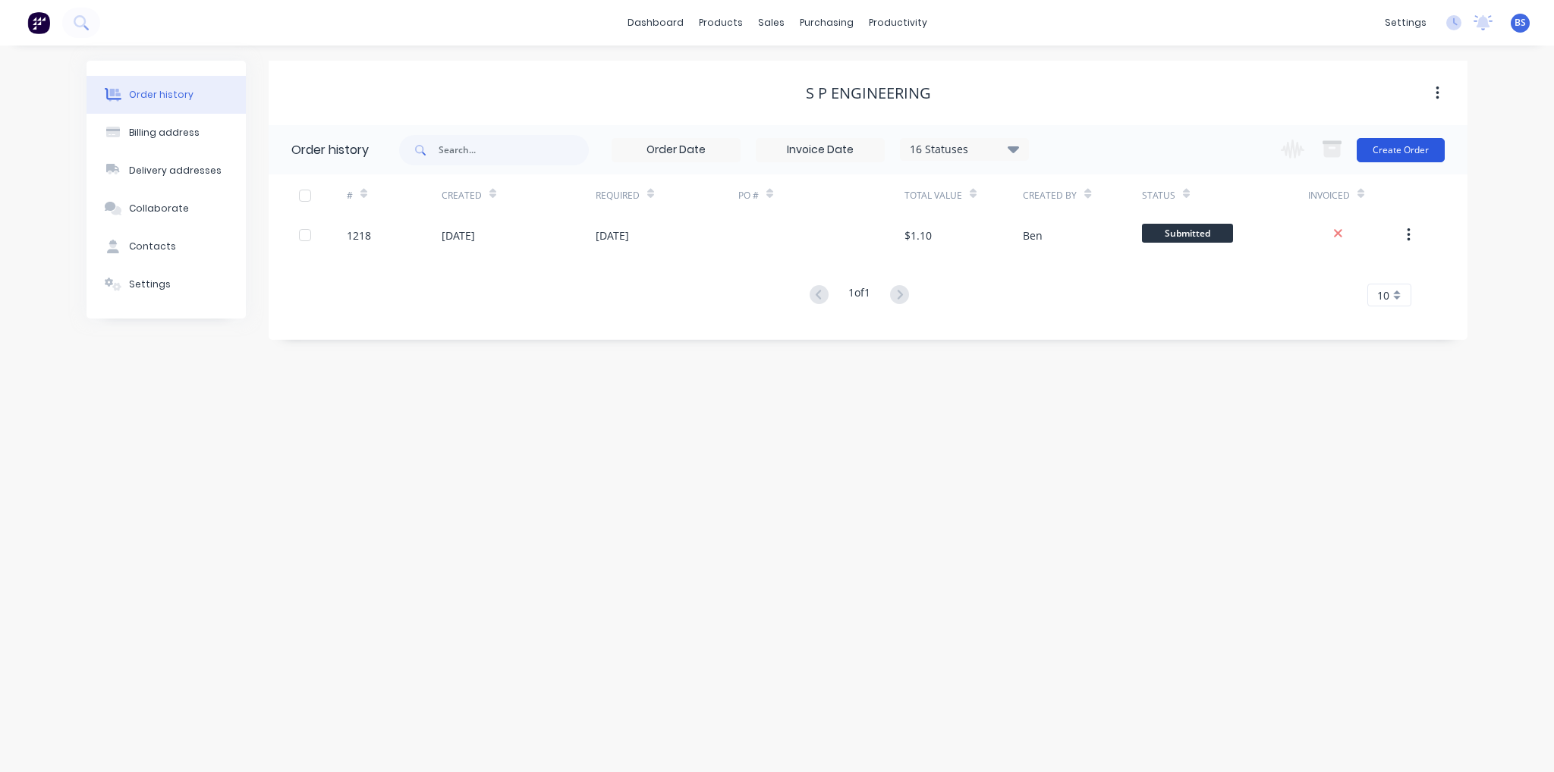
click at [1388, 153] on button "Create Order" at bounding box center [1401, 150] width 88 height 24
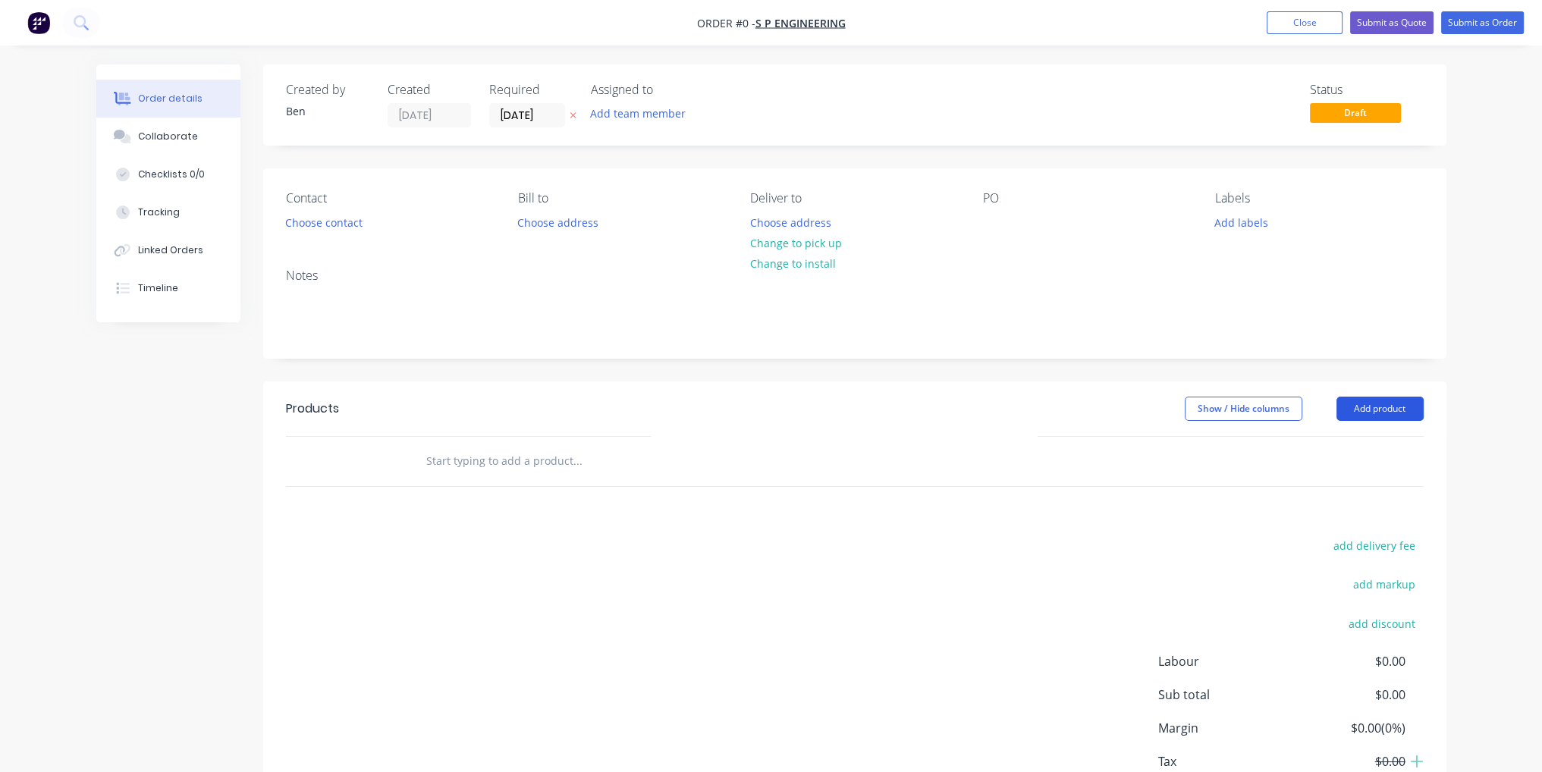
click at [1404, 404] on button "Add product" at bounding box center [1380, 409] width 87 height 24
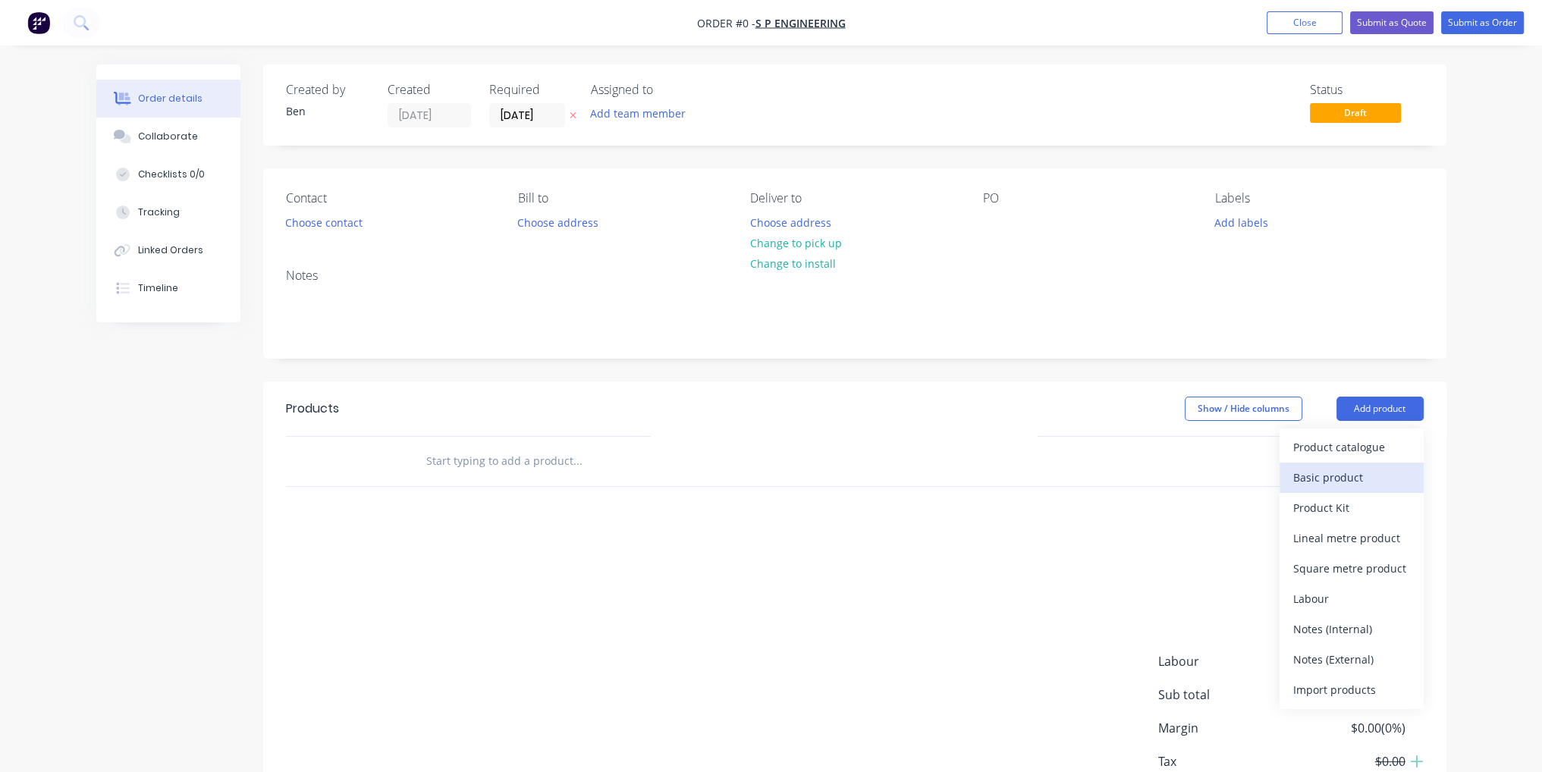
click at [1373, 483] on div "Basic product" at bounding box center [1352, 478] width 117 height 22
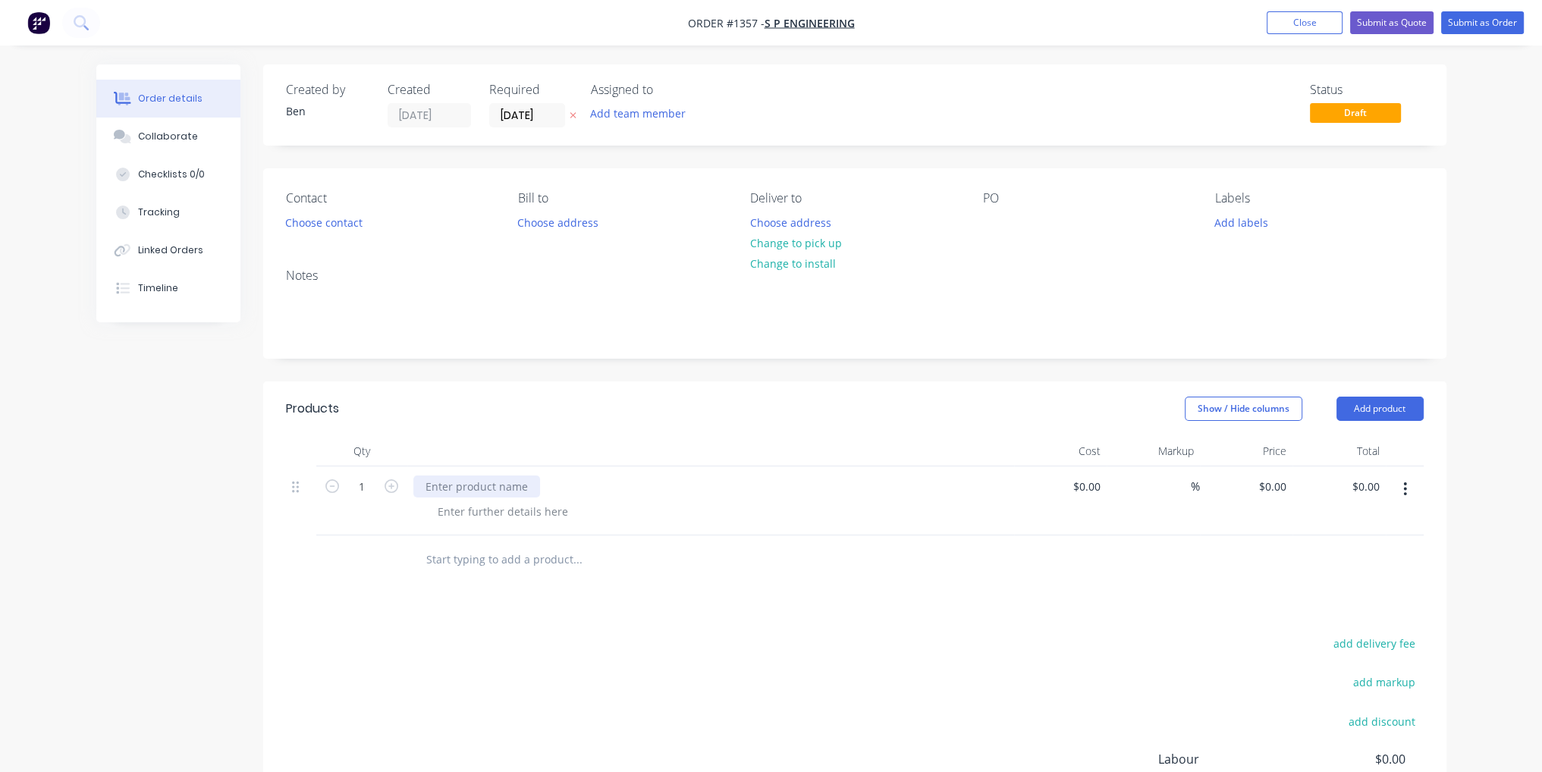
click at [501, 487] on div at bounding box center [476, 487] width 127 height 22
click at [835, 630] on div "Products Show / Hide columns Add product Qty Cost Markup Price Total 1 bore and…" at bounding box center [855, 666] width 1184 height 568
click at [1099, 486] on input at bounding box center [1089, 487] width 35 height 22
type input "$240.00"
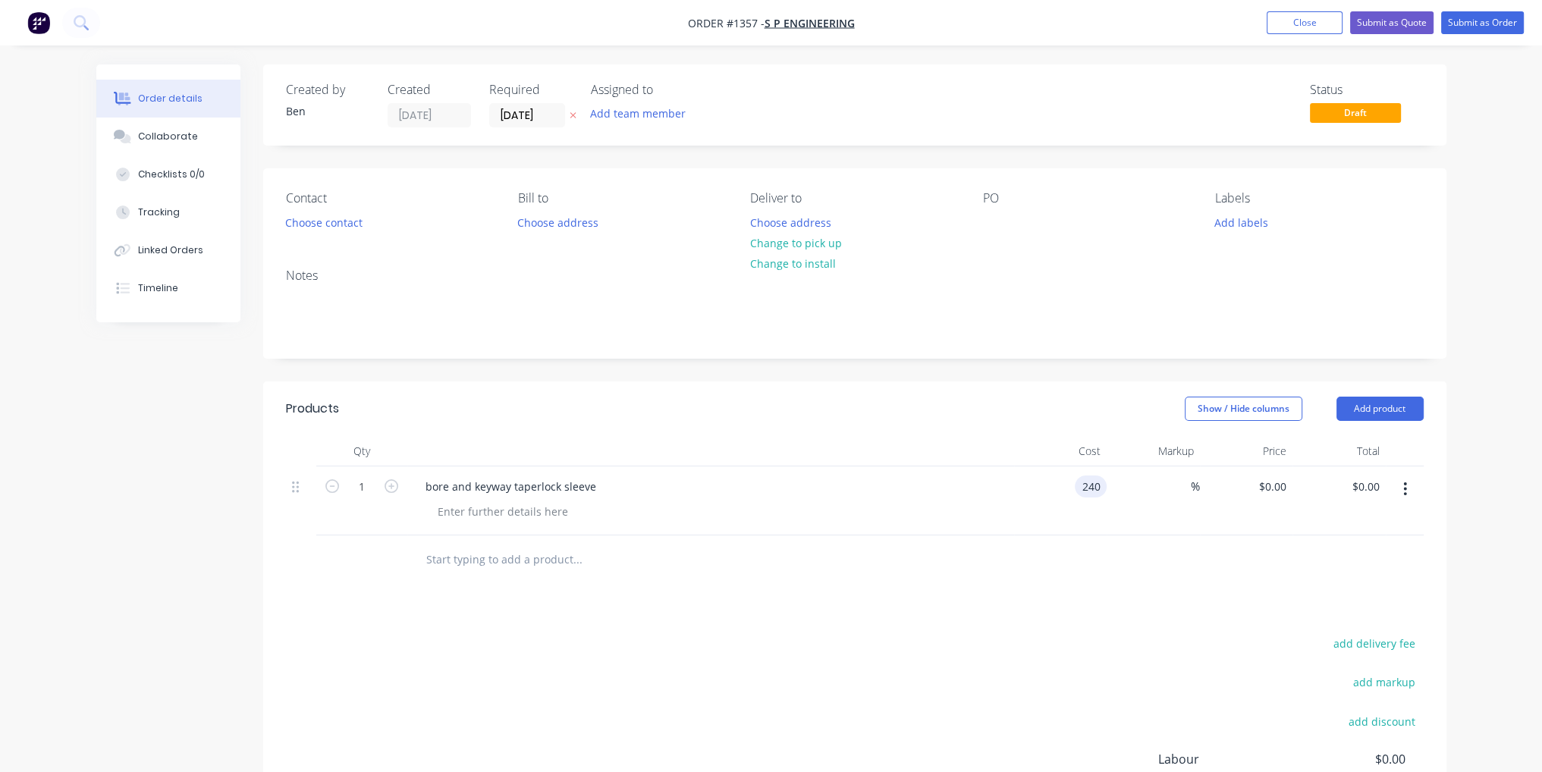
type input "$240.00"
click at [1105, 520] on div "$240.00 $240.00" at bounding box center [1060, 501] width 93 height 69
click at [1487, 16] on button "Submit as Order" at bounding box center [1483, 22] width 83 height 23
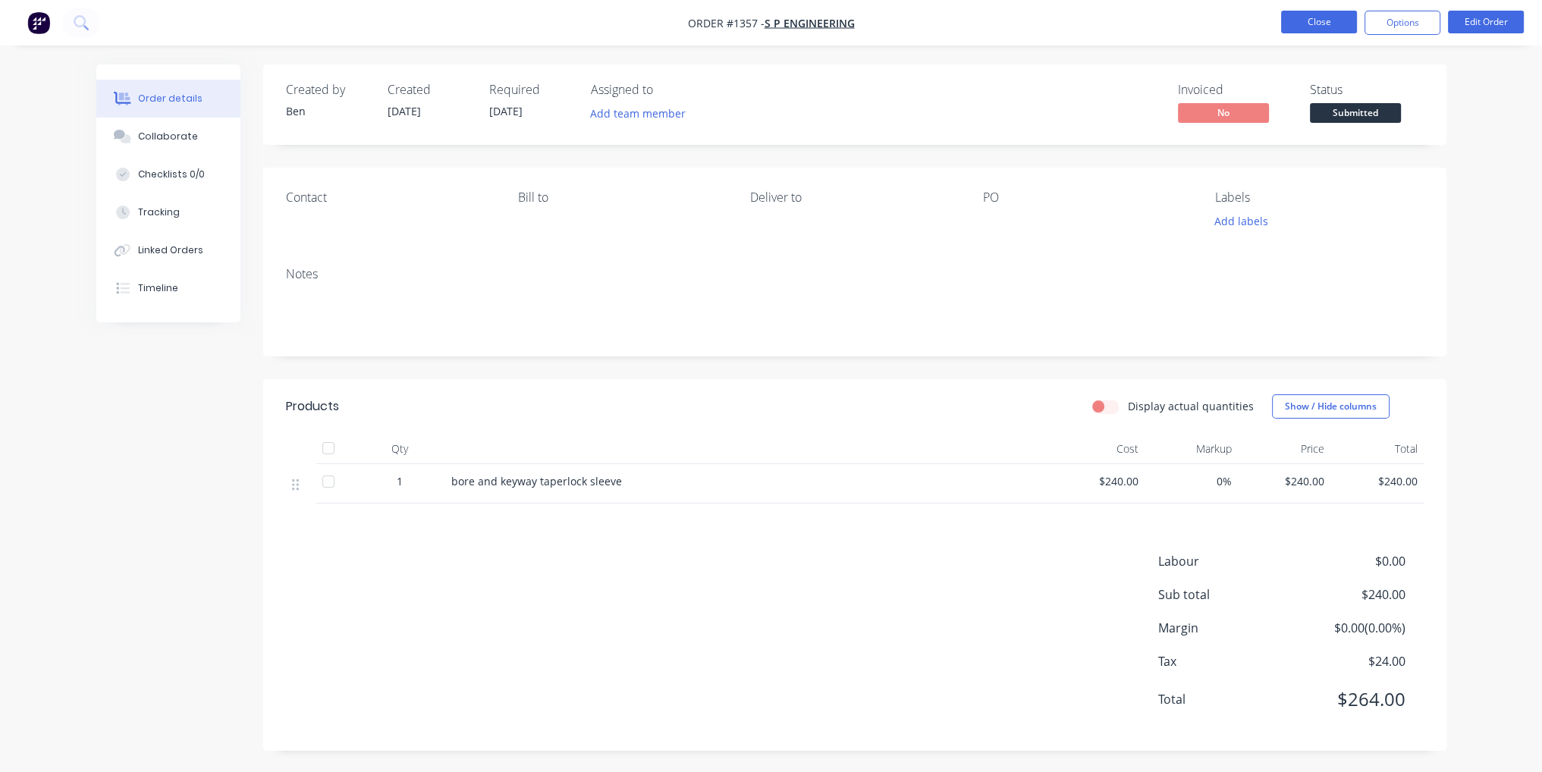
click at [1303, 17] on button "Close" at bounding box center [1319, 22] width 76 height 23
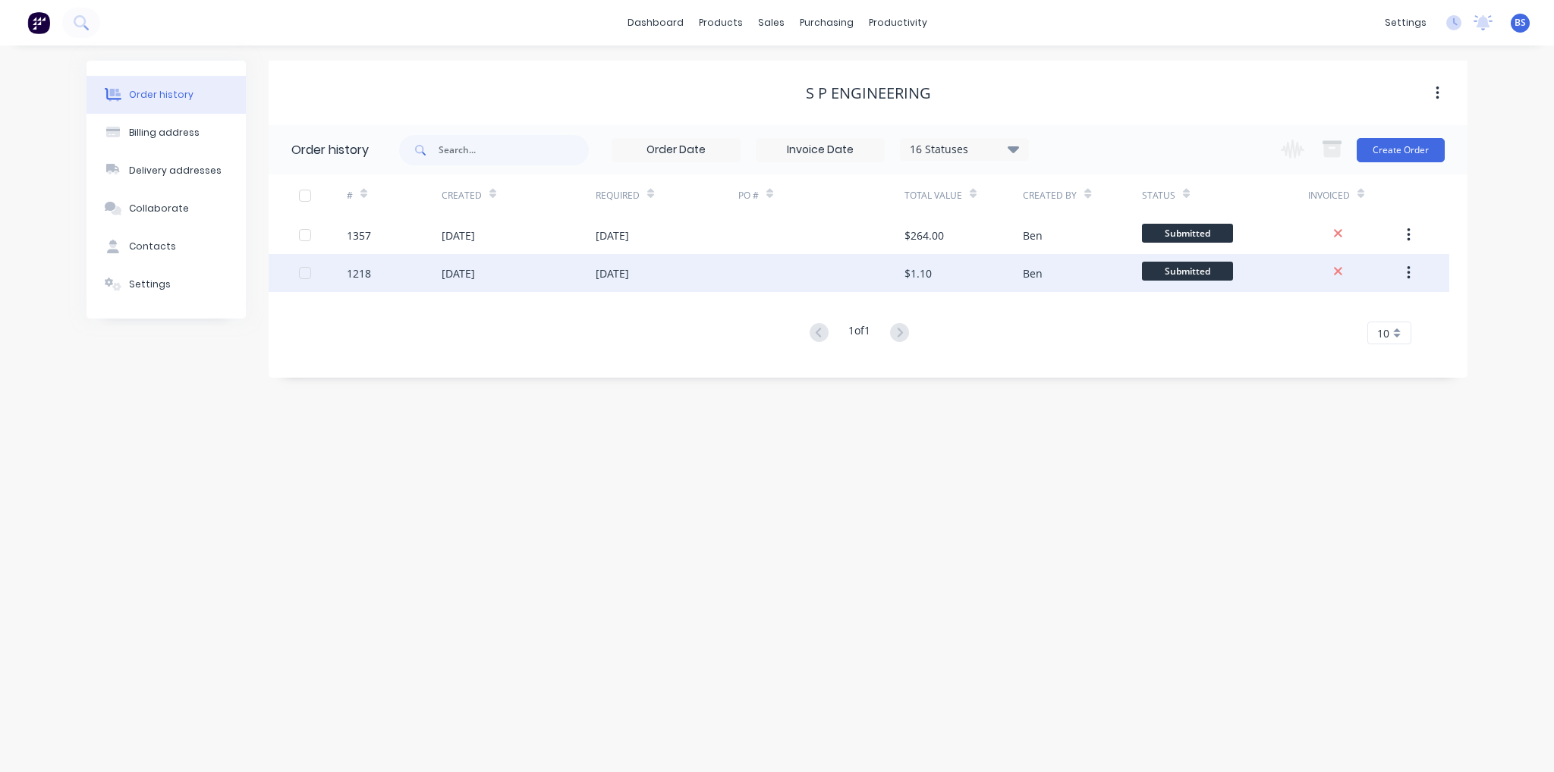
click at [665, 272] on div "[DATE]" at bounding box center [667, 273] width 143 height 38
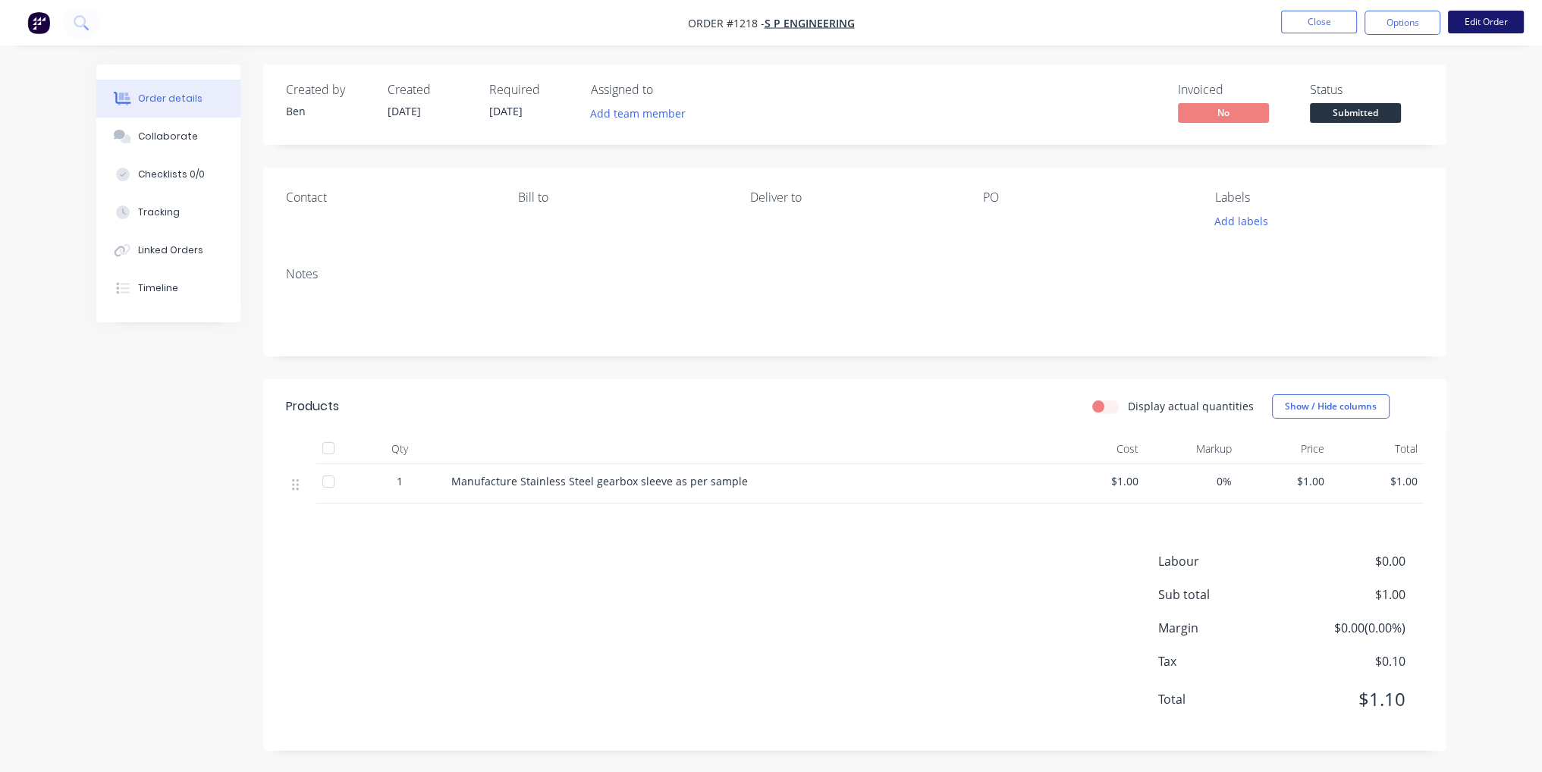
click at [1498, 25] on button "Edit Order" at bounding box center [1486, 22] width 76 height 23
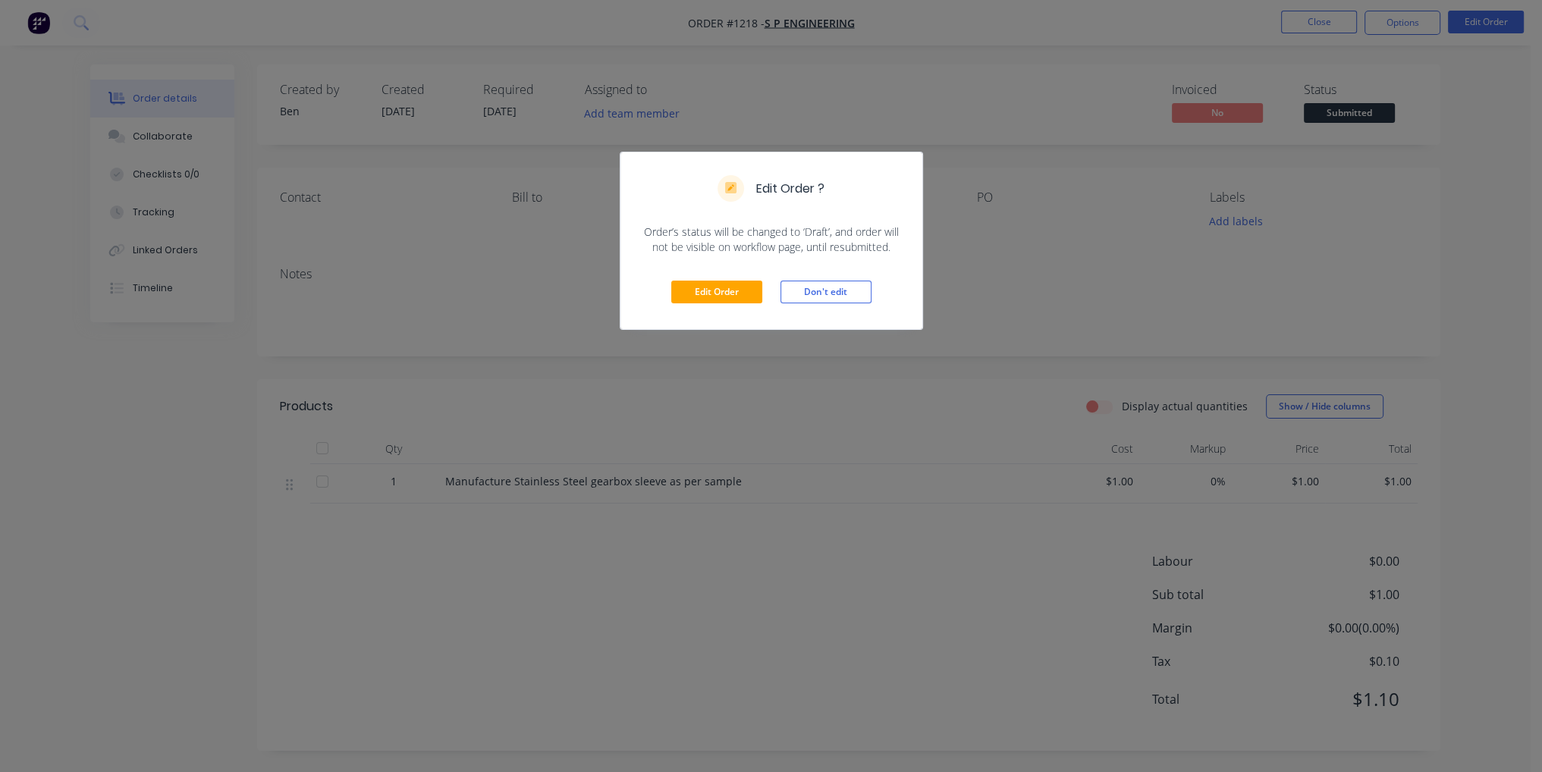
click at [750, 278] on div "Edit Order Don't edit" at bounding box center [772, 292] width 302 height 74
click at [734, 285] on button "Edit Order" at bounding box center [716, 292] width 91 height 23
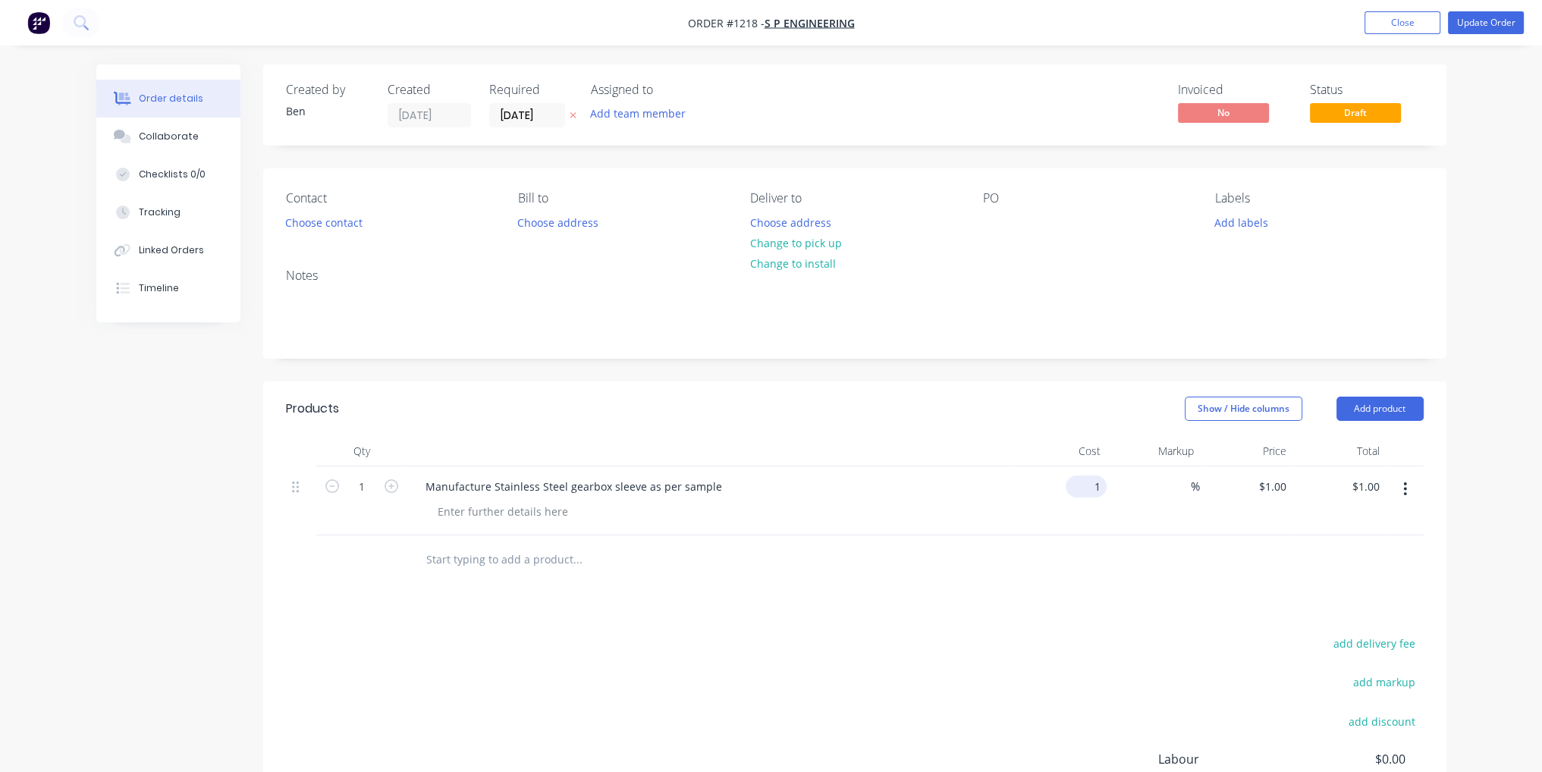
click at [1093, 493] on input "1" at bounding box center [1089, 487] width 35 height 22
type input "$480.00"
click at [1096, 598] on div "Products Show / Hide columns Add product Qty Cost Markup Price Total 1 Manufact…" at bounding box center [855, 666] width 1184 height 568
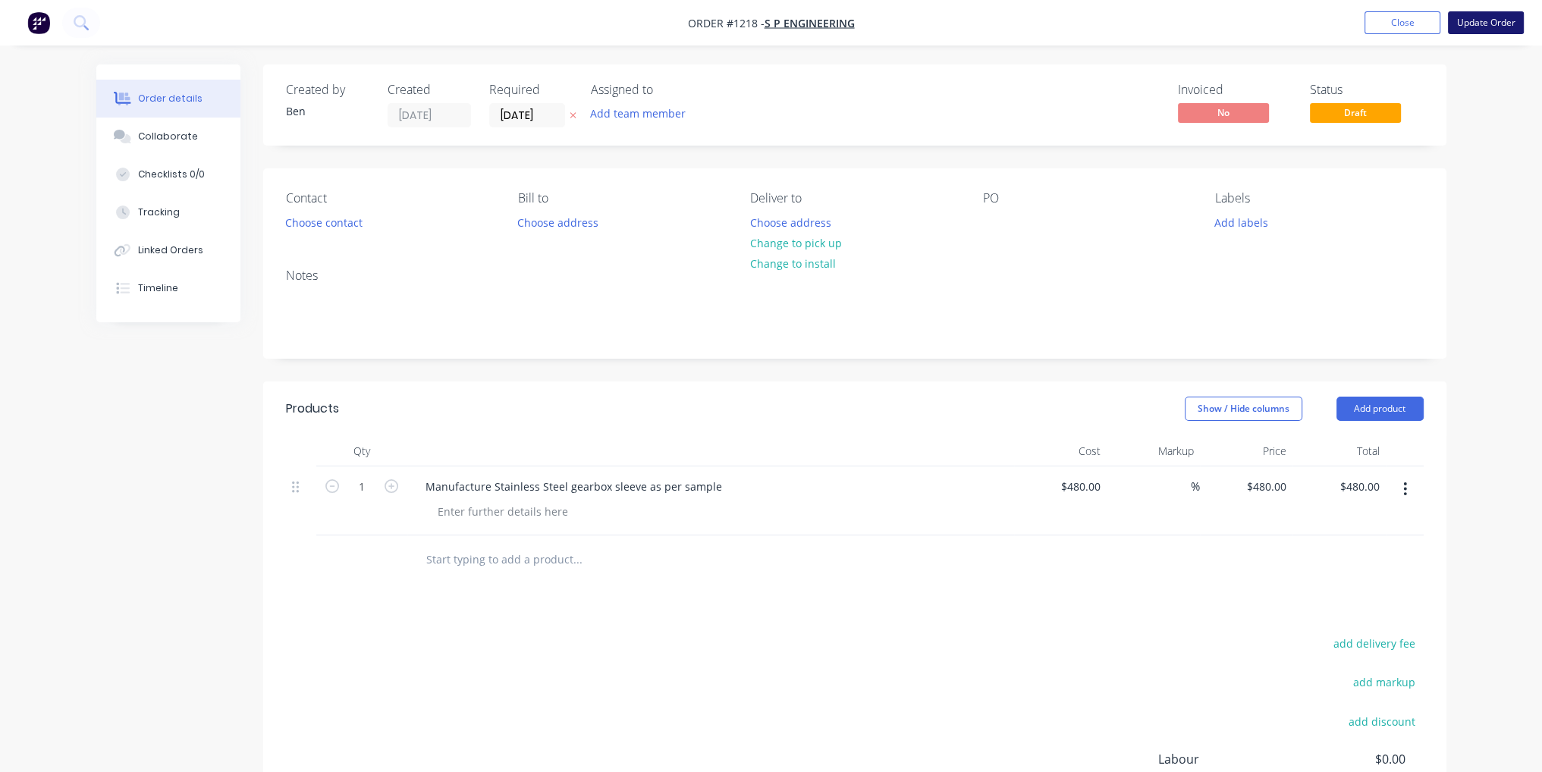
click at [1479, 24] on button "Update Order" at bounding box center [1486, 22] width 76 height 23
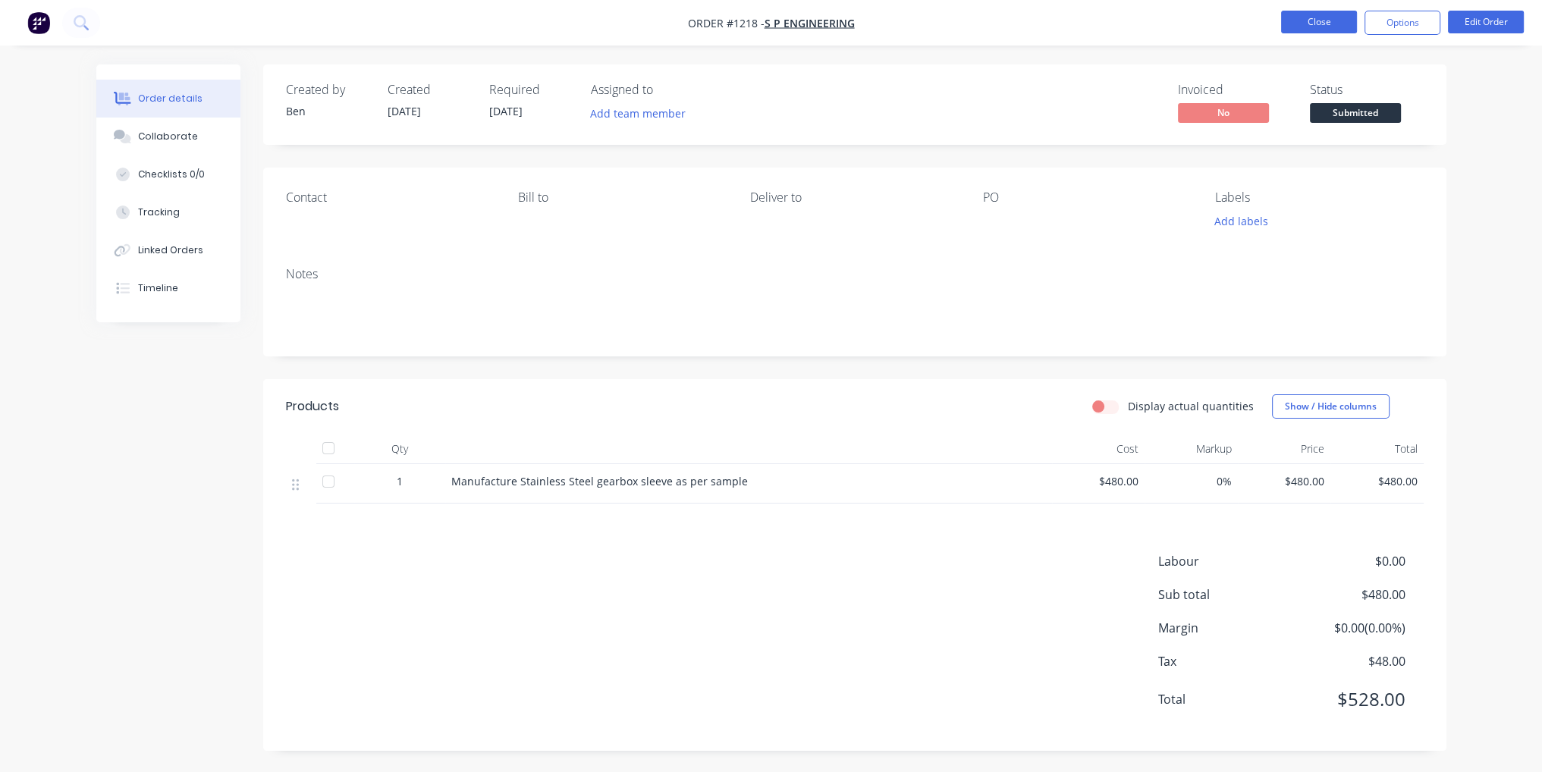
click at [1311, 33] on button "Close" at bounding box center [1319, 22] width 76 height 23
